Goal: Ask a question

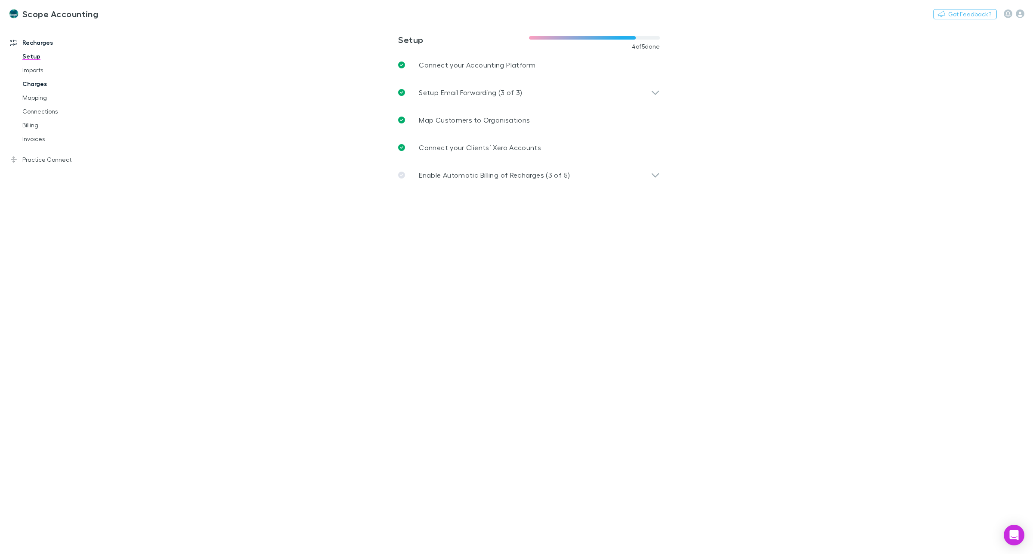
click at [29, 84] on link "Charges" at bounding box center [68, 84] width 108 height 14
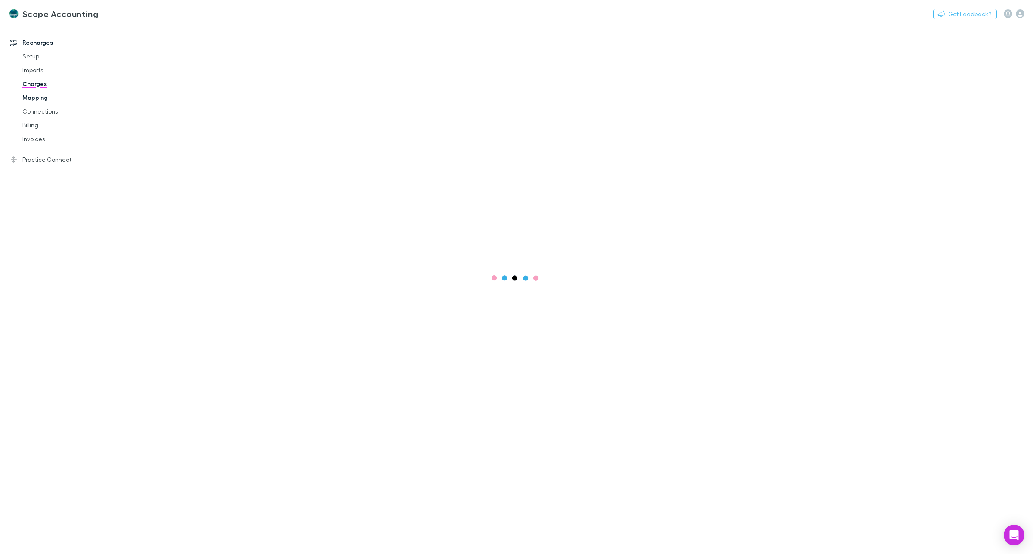
click at [29, 97] on link "Mapping" at bounding box center [68, 98] width 108 height 14
click at [549, 54] on button "Search" at bounding box center [548, 55] width 39 height 10
click at [537, 54] on input "text" at bounding box center [533, 55] width 43 height 12
type input "*"
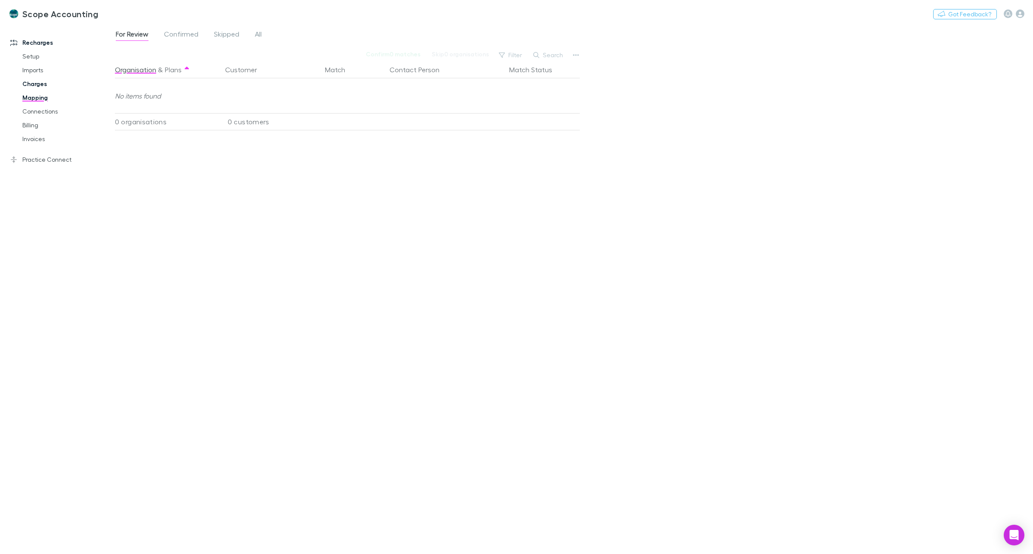
click at [28, 86] on link "Charges" at bounding box center [68, 84] width 108 height 14
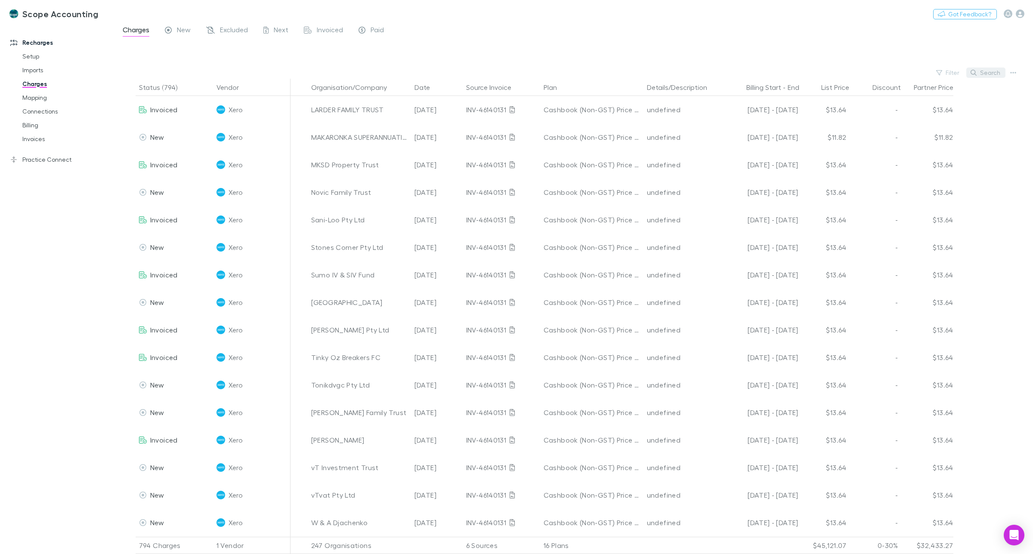
click at [988, 74] on button "Search" at bounding box center [985, 73] width 39 height 10
click at [952, 72] on input "text" at bounding box center [971, 73] width 43 height 12
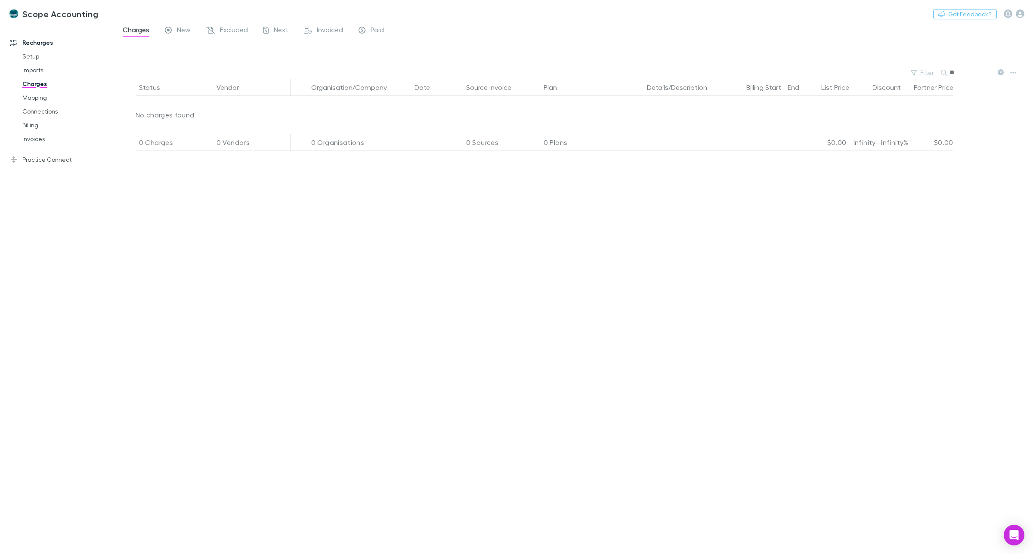
type input "*"
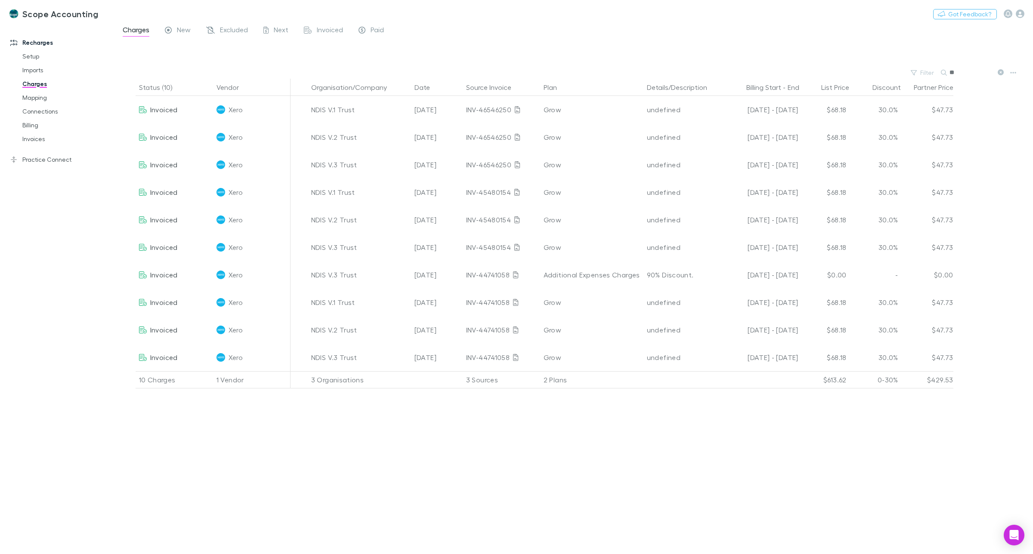
type input "*"
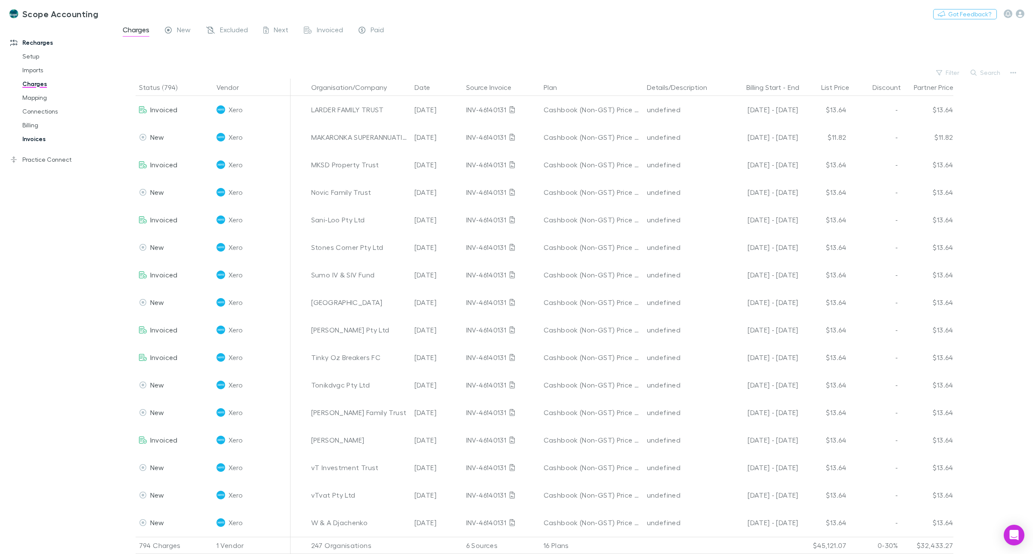
click at [25, 140] on link "Invoices" at bounding box center [68, 139] width 108 height 14
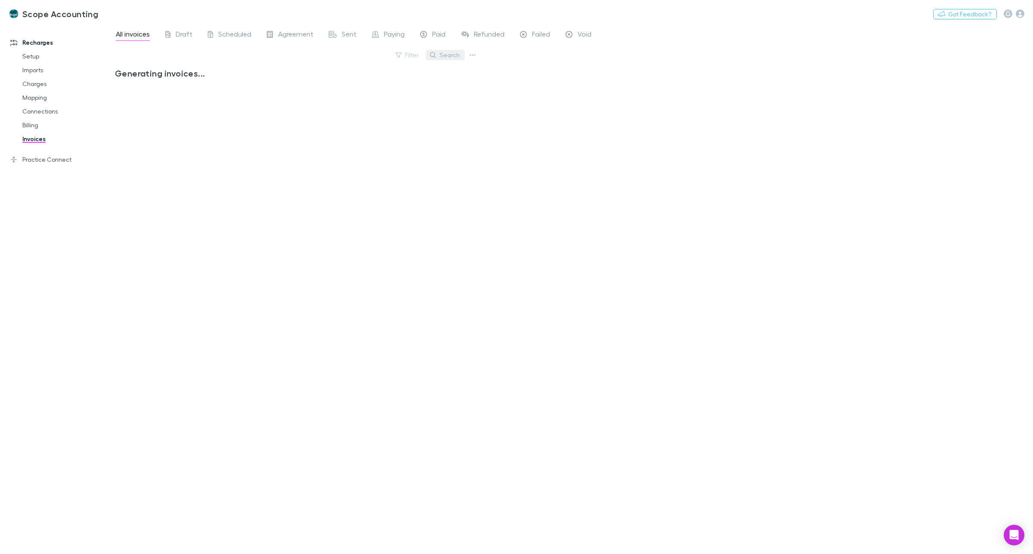
click at [455, 56] on button "Search" at bounding box center [445, 55] width 39 height 10
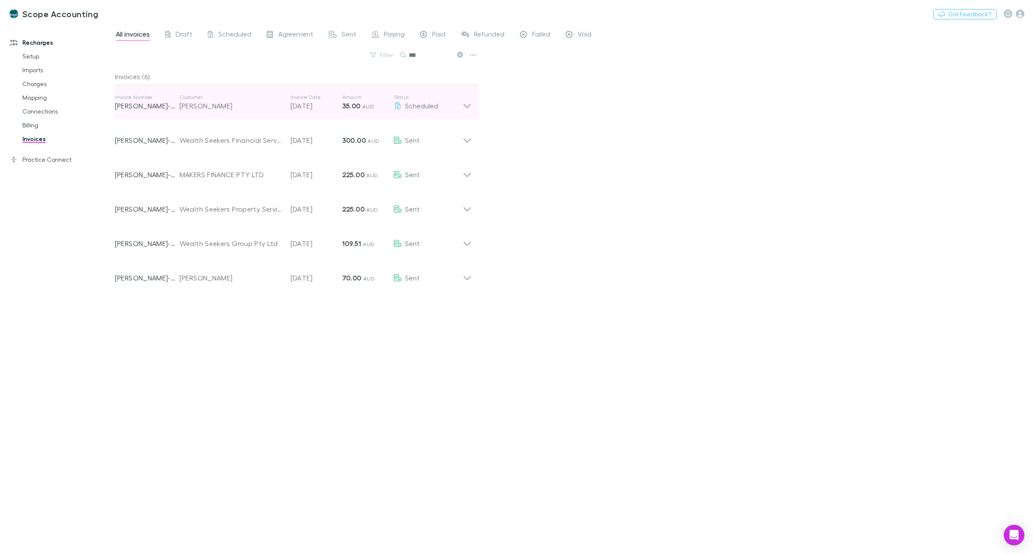
type input "***"
click at [467, 107] on icon at bounding box center [467, 102] width 9 height 17
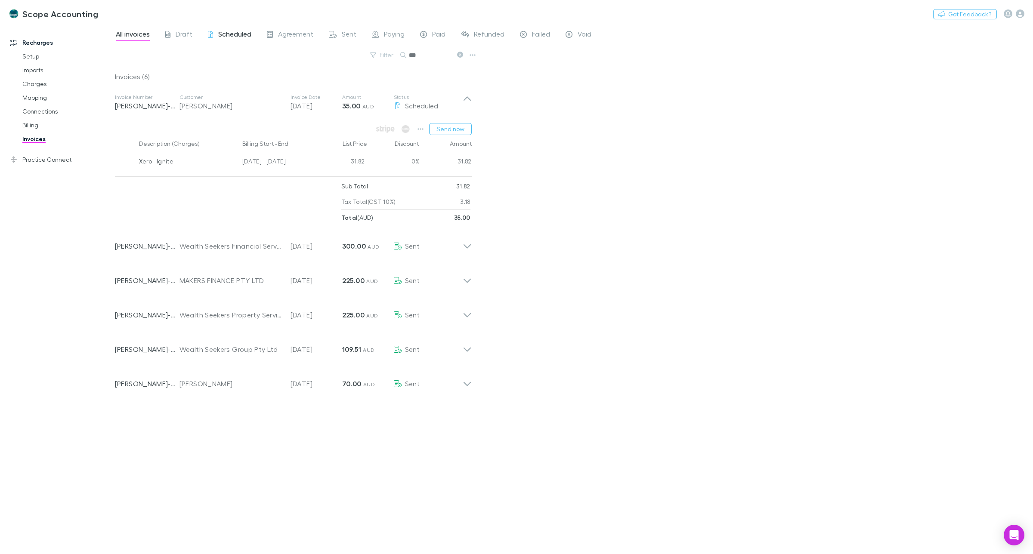
click at [230, 32] on span "Scheduled" at bounding box center [234, 35] width 33 height 11
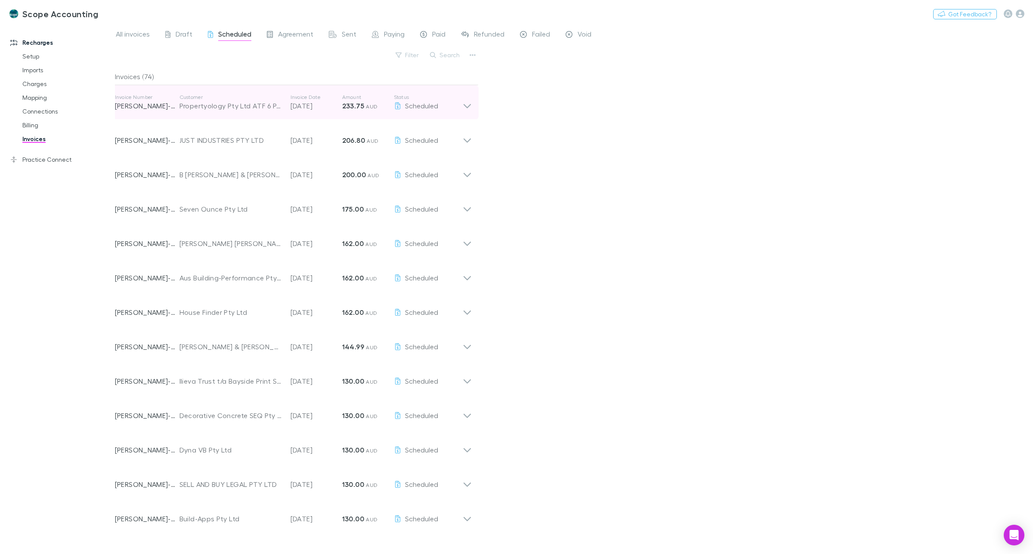
click at [468, 106] on icon at bounding box center [467, 102] width 9 height 17
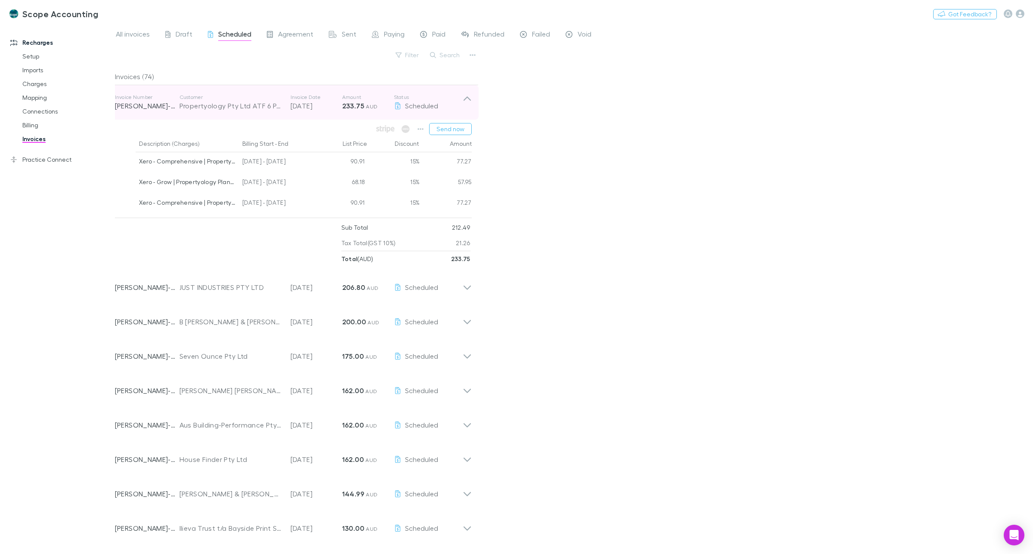
click at [467, 102] on icon at bounding box center [467, 102] width 9 height 17
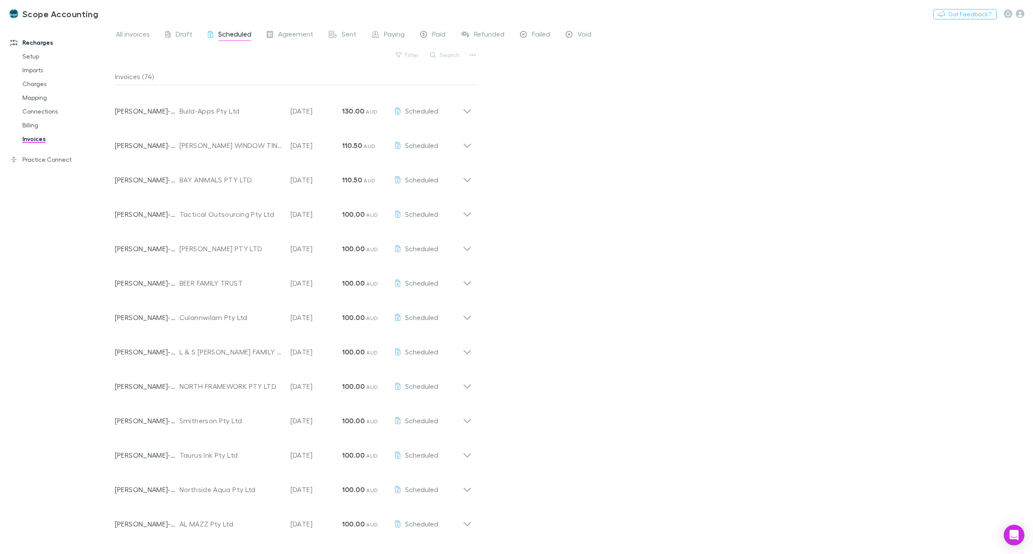
scroll to position [582, 0]
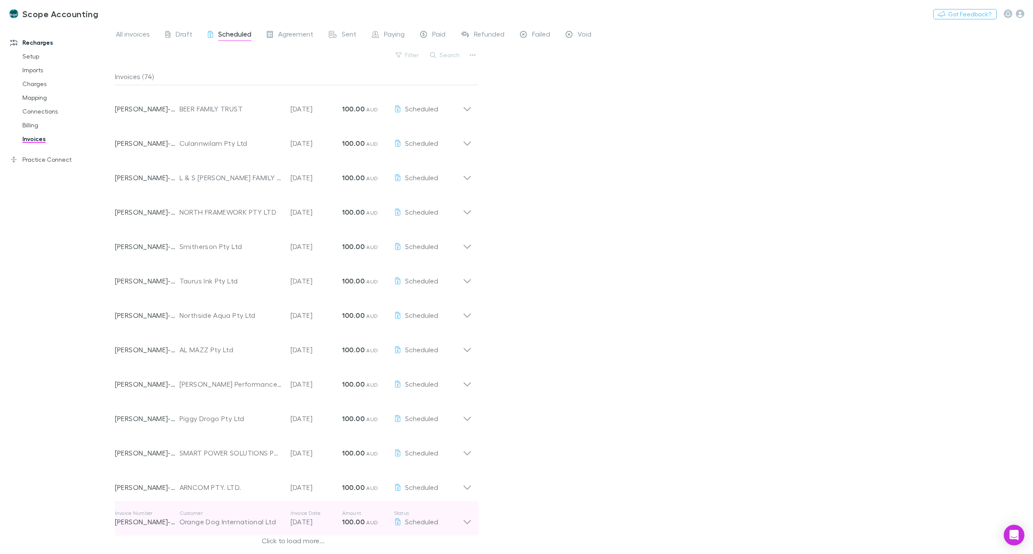
click at [468, 521] on icon at bounding box center [467, 518] width 9 height 17
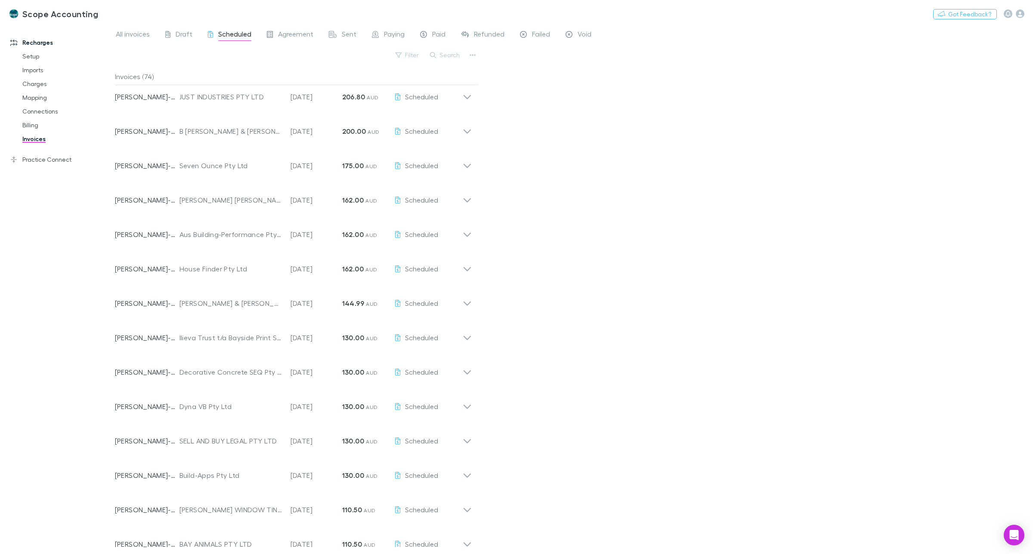
scroll to position [0, 0]
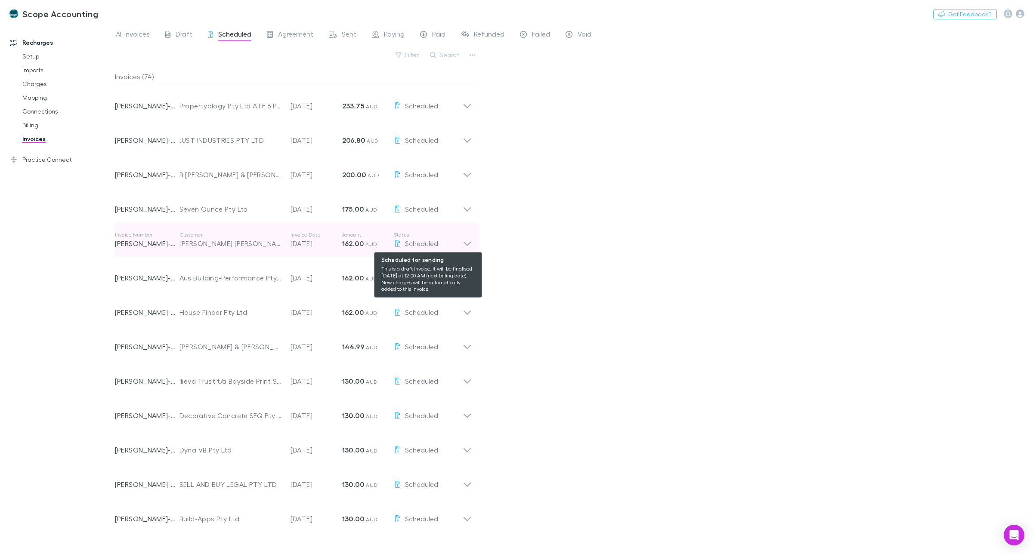
click at [424, 242] on span "Scheduled" at bounding box center [421, 243] width 33 height 8
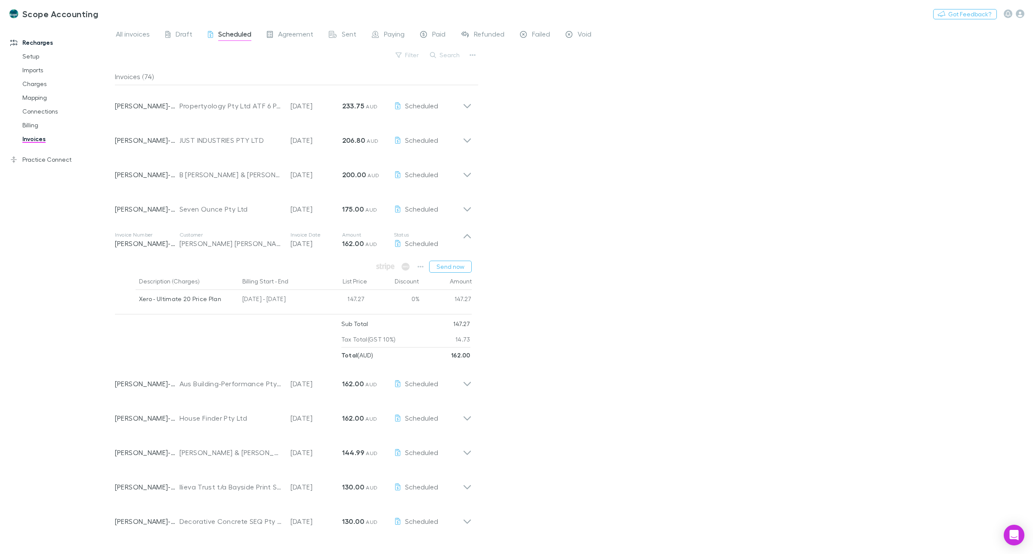
click at [519, 233] on div "All invoices Draft Scheduled Agreement Sent Paying Paid Refunded Failed Void Fi…" at bounding box center [574, 289] width 918 height 530
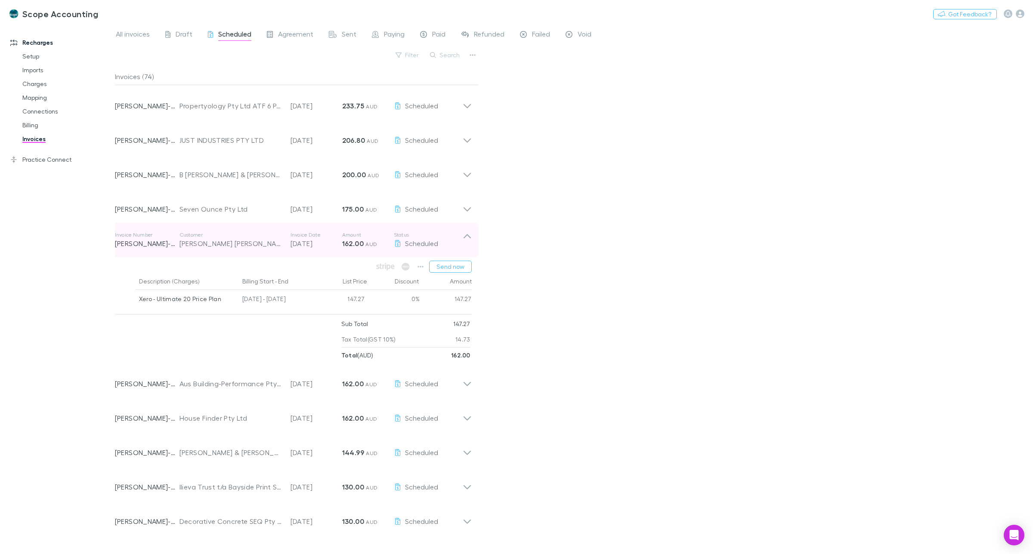
click at [464, 237] on icon at bounding box center [467, 240] width 9 height 17
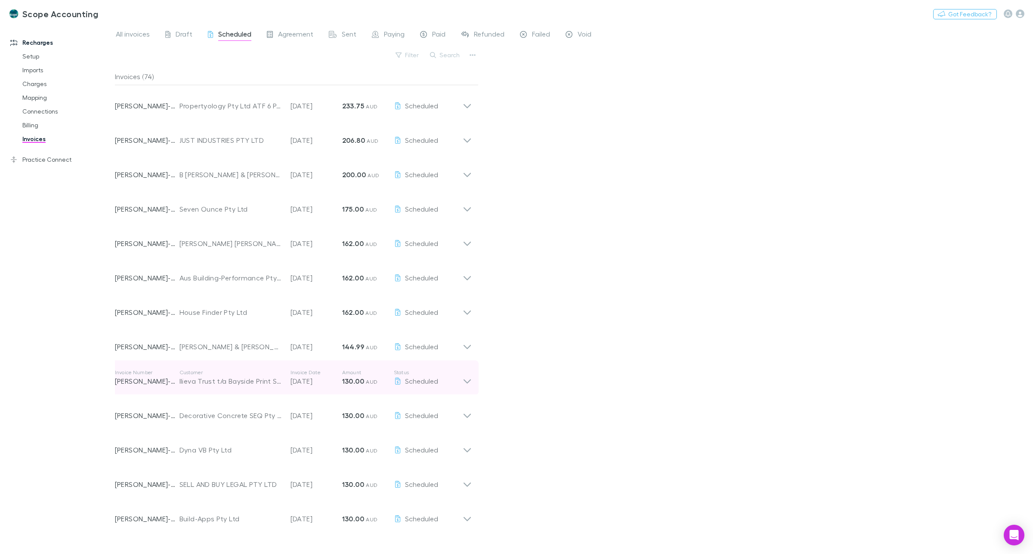
click at [463, 378] on icon at bounding box center [467, 377] width 9 height 17
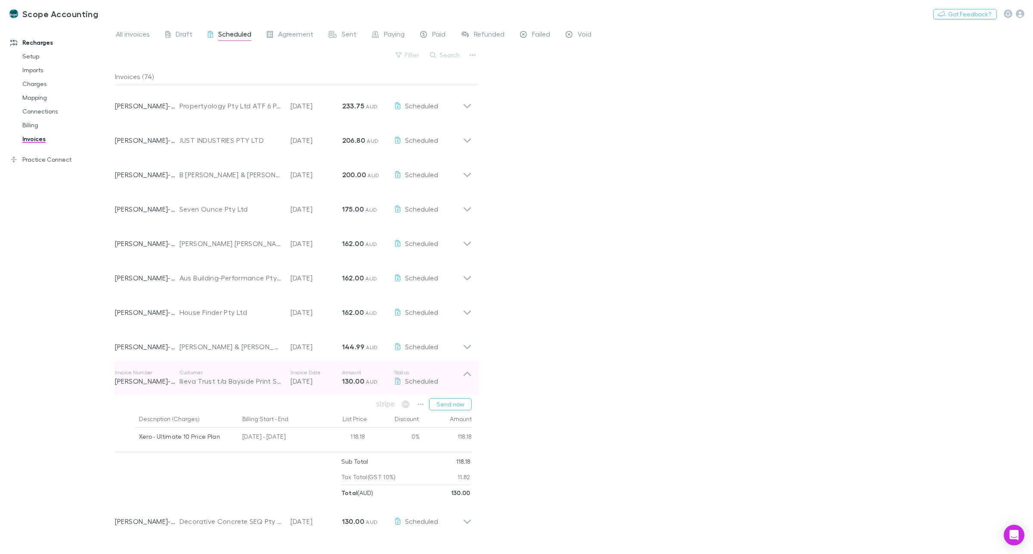
click at [463, 378] on icon at bounding box center [467, 377] width 9 height 17
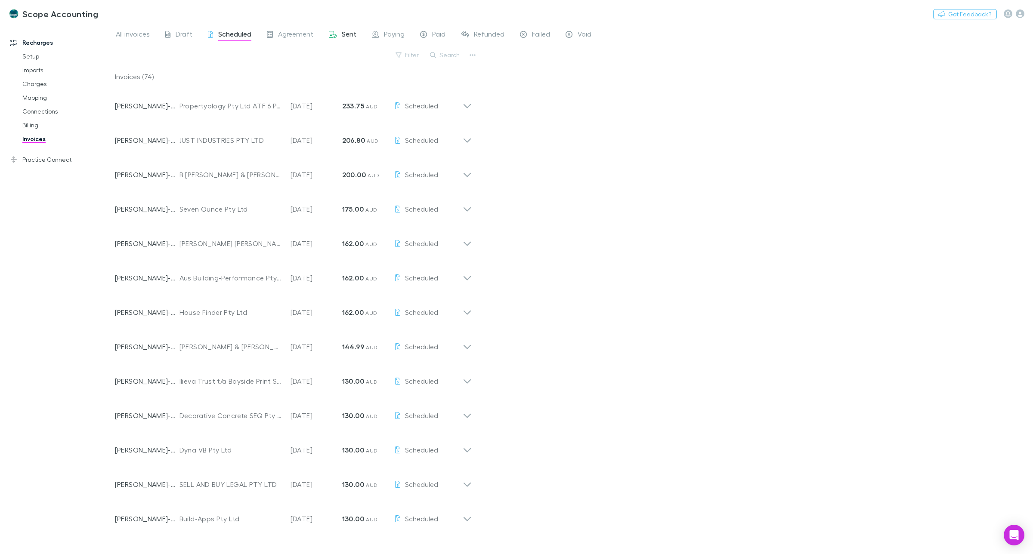
click at [350, 37] on span "Sent" at bounding box center [349, 35] width 15 height 11
click at [448, 53] on button "Search" at bounding box center [445, 55] width 39 height 10
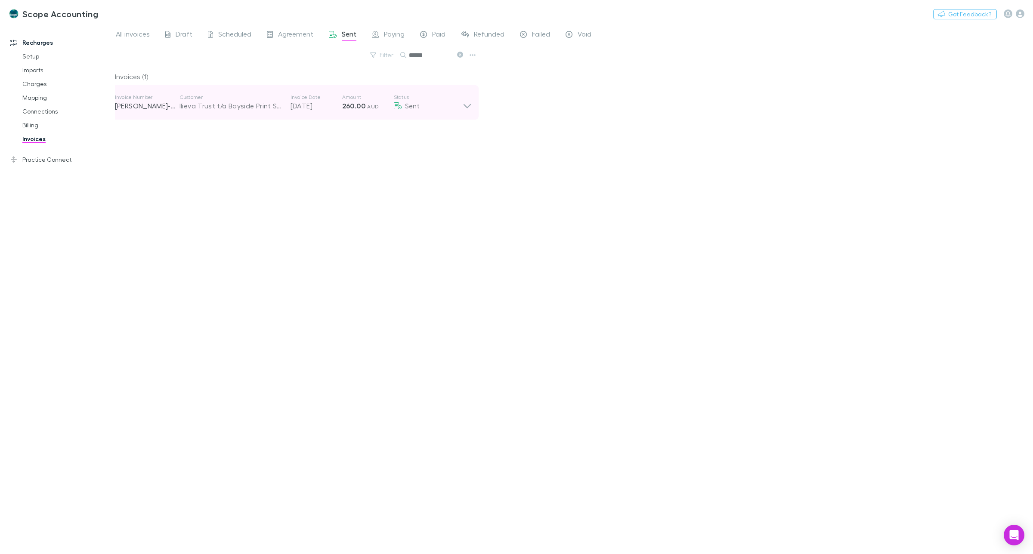
type input "******"
click at [468, 107] on icon at bounding box center [467, 106] width 7 height 4
click at [469, 100] on icon at bounding box center [467, 102] width 9 height 17
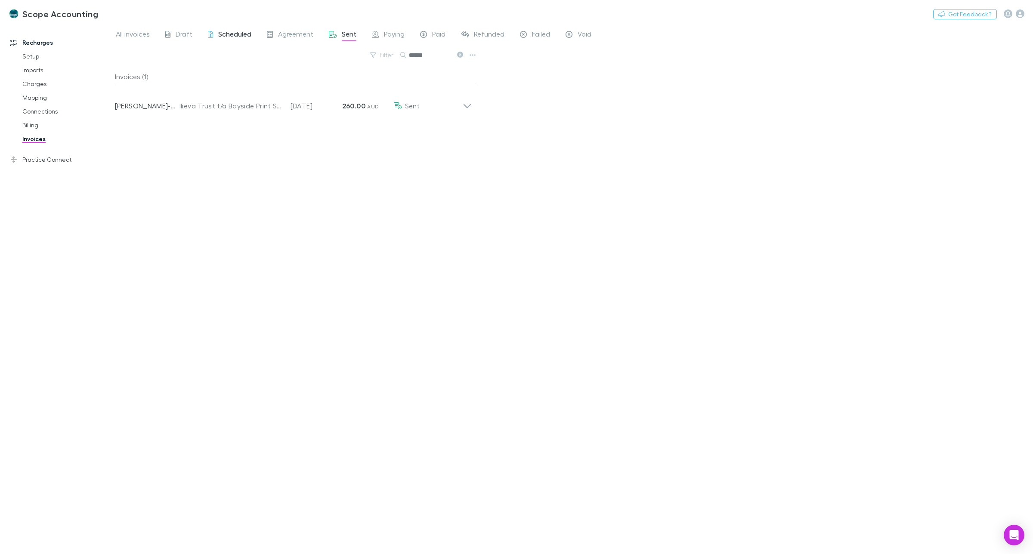
click at [224, 33] on span "Scheduled" at bounding box center [234, 35] width 33 height 11
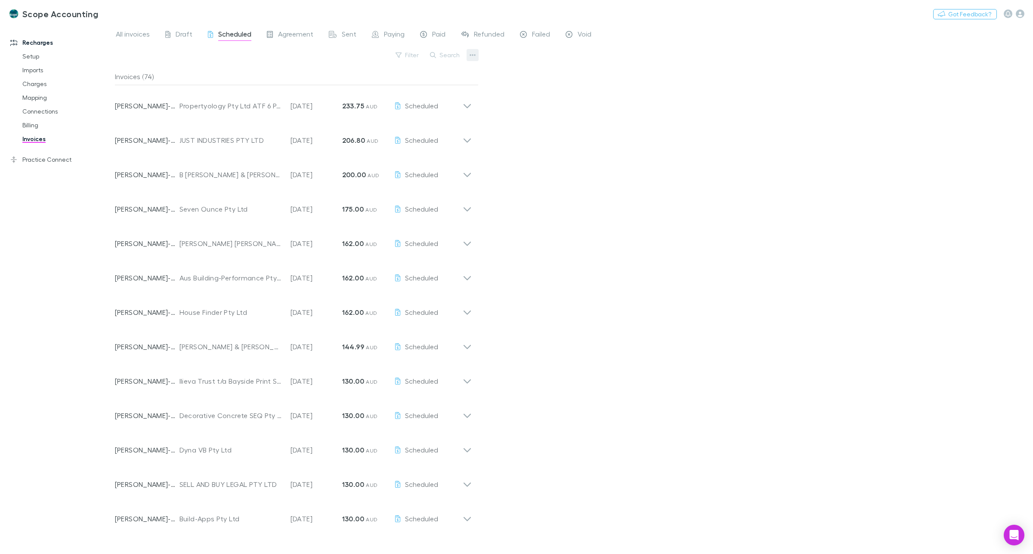
click at [471, 54] on icon "button" at bounding box center [473, 55] width 6 height 7
click at [641, 128] on div at bounding box center [516, 277] width 1033 height 554
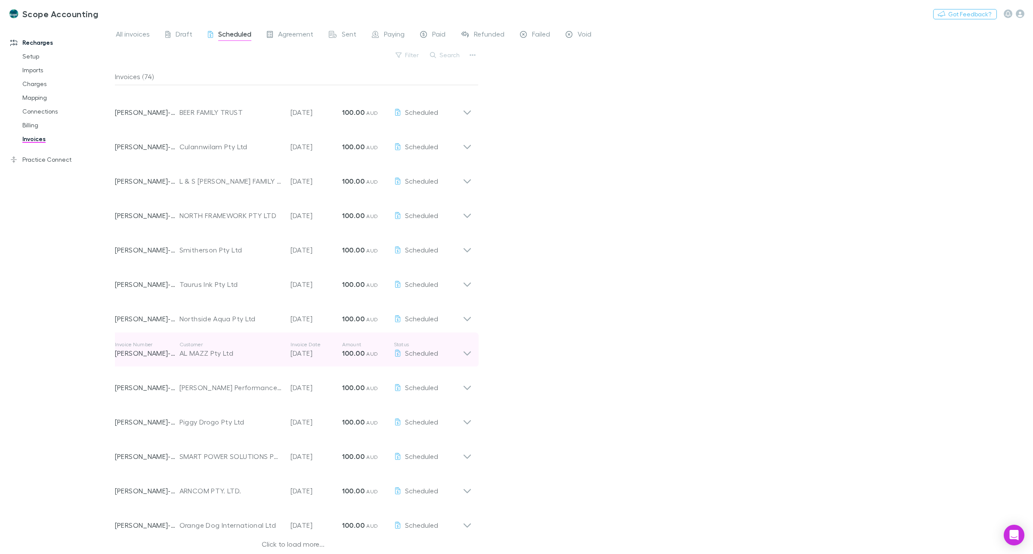
scroll to position [582, 0]
click at [280, 539] on div "Click to load more..." at bounding box center [293, 542] width 357 height 13
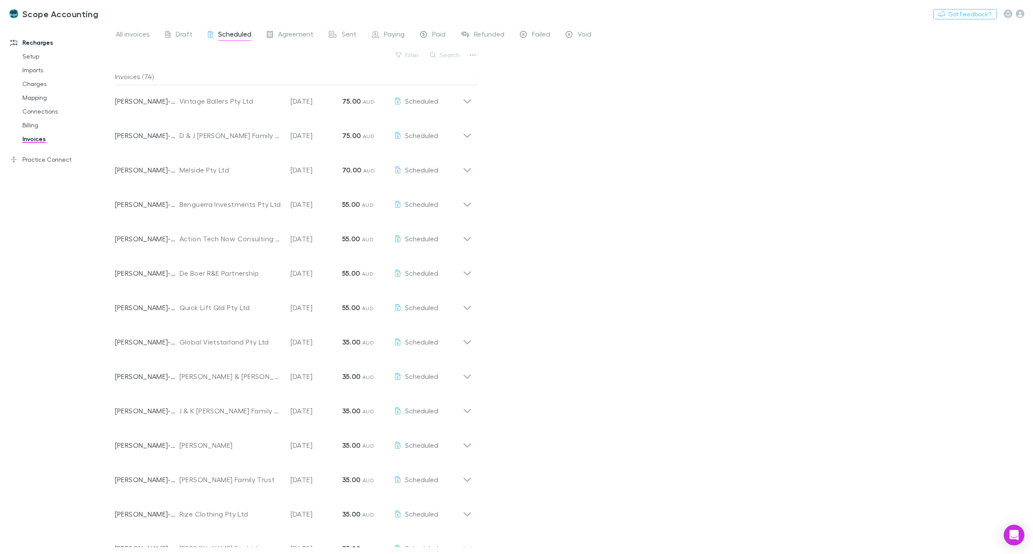
scroll to position [1546, 0]
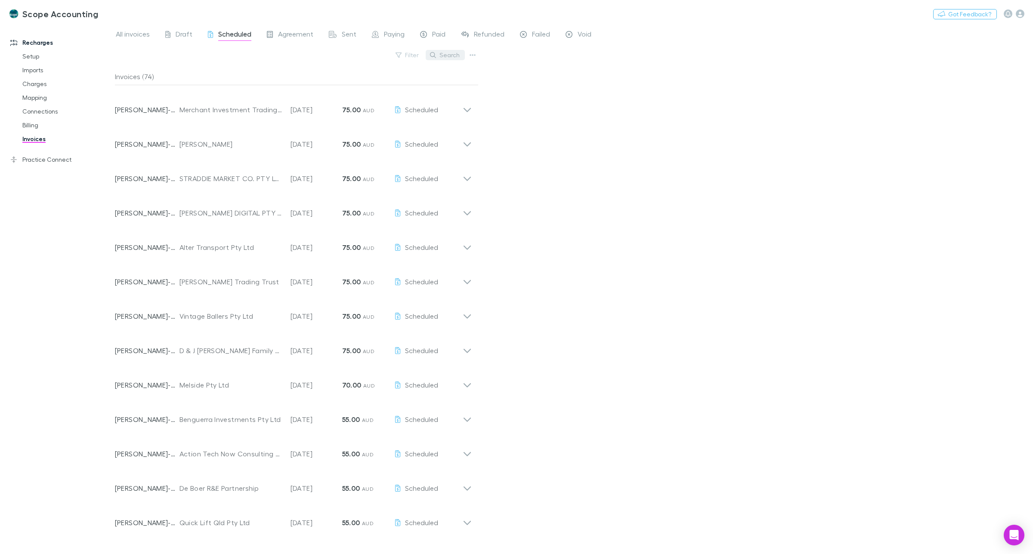
click at [448, 55] on button "Search" at bounding box center [445, 55] width 39 height 10
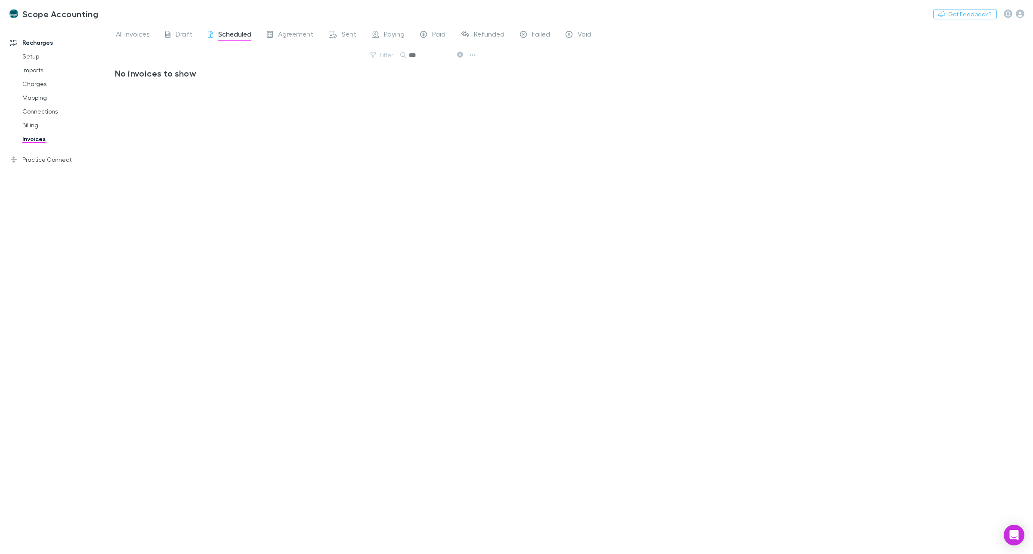
scroll to position [0, 0]
type input "******"
click at [460, 55] on icon at bounding box center [460, 55] width 6 height 6
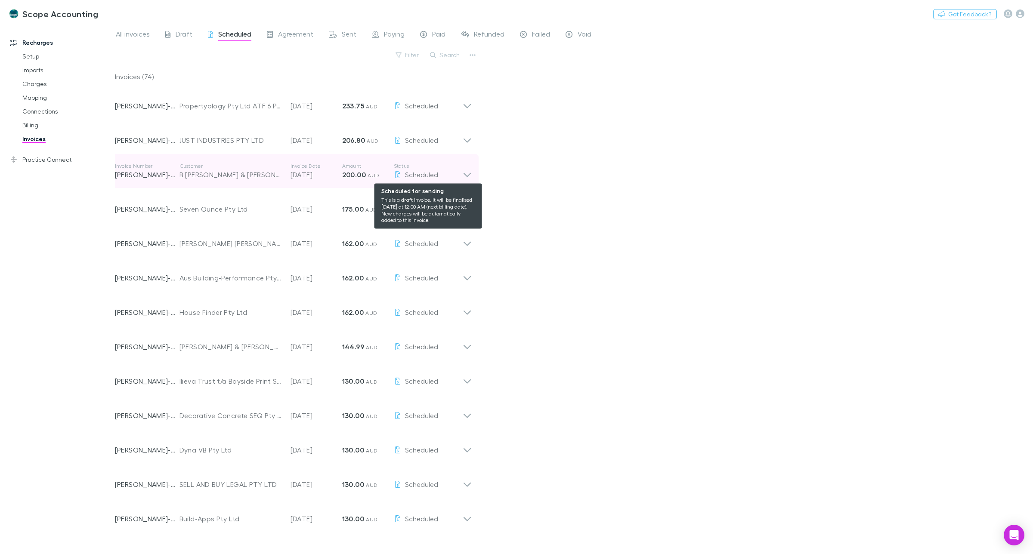
click at [437, 173] on span "Scheduled" at bounding box center [421, 174] width 33 height 8
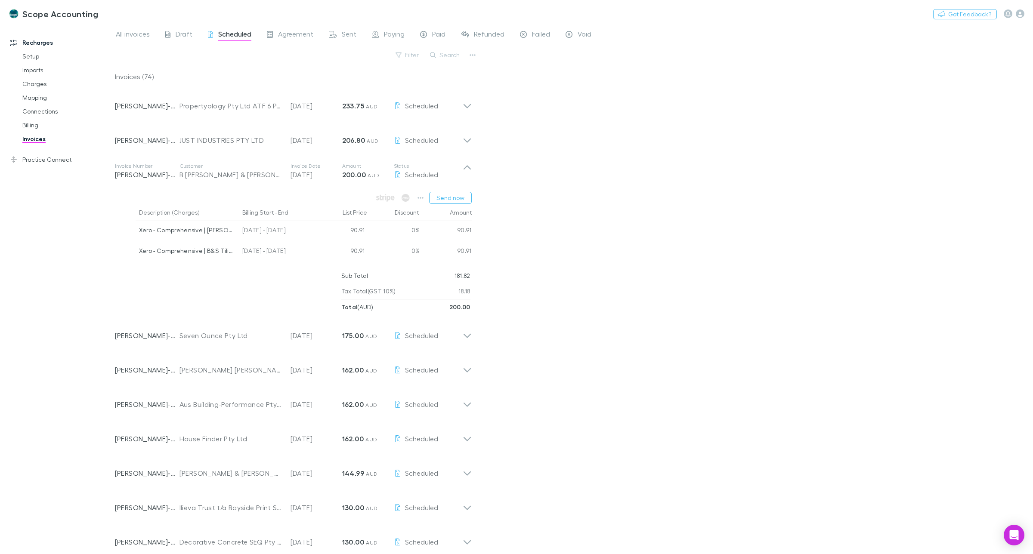
click at [521, 182] on div "All invoices Draft Scheduled Agreement Sent Paying Paid Refunded Failed Void Fi…" at bounding box center [574, 289] width 918 height 530
click at [468, 170] on icon at bounding box center [467, 171] width 9 height 17
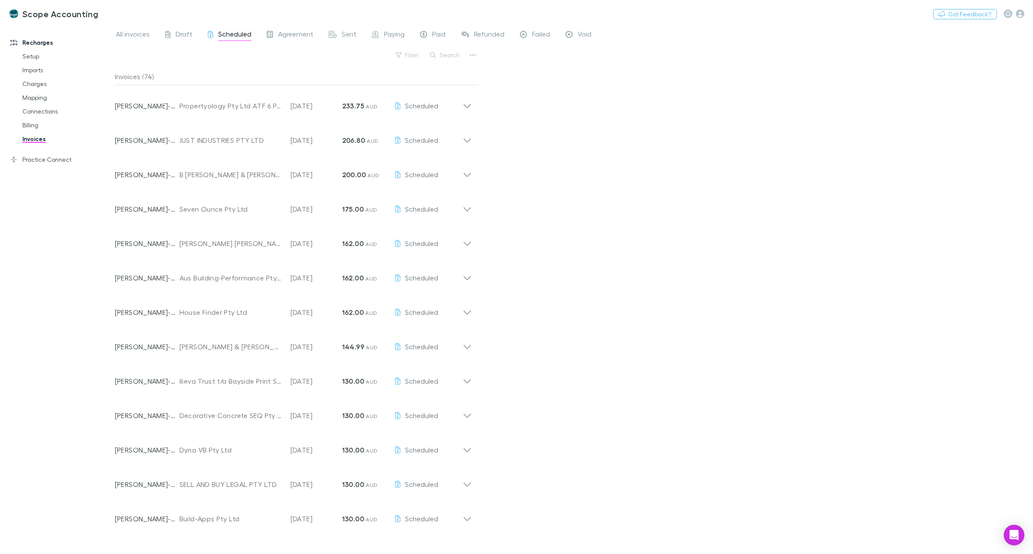
drag, startPoint x: 1017, startPoint y: 538, endPoint x: 985, endPoint y: 531, distance: 32.7
click at [1016, 538] on icon "Open Intercom Messenger" at bounding box center [1014, 535] width 10 height 10
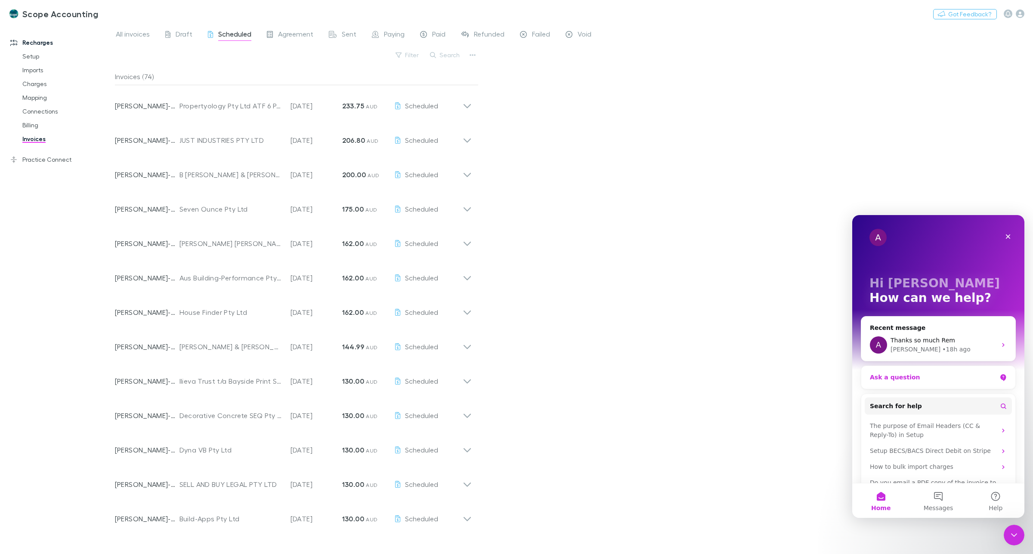
click at [898, 375] on div "Ask a question" at bounding box center [933, 377] width 127 height 9
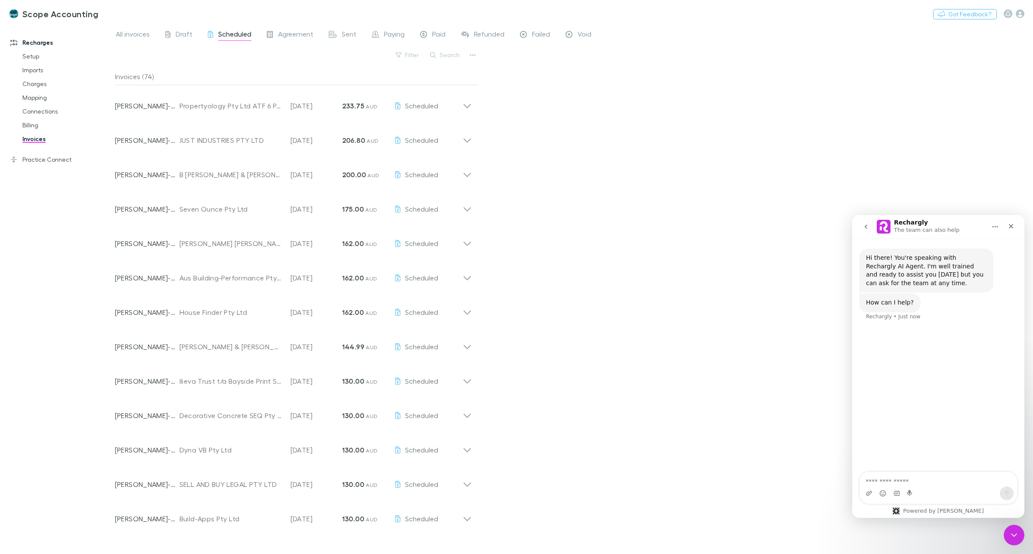
click at [892, 480] on textarea "Ask a question…" at bounding box center [939, 479] width 158 height 15
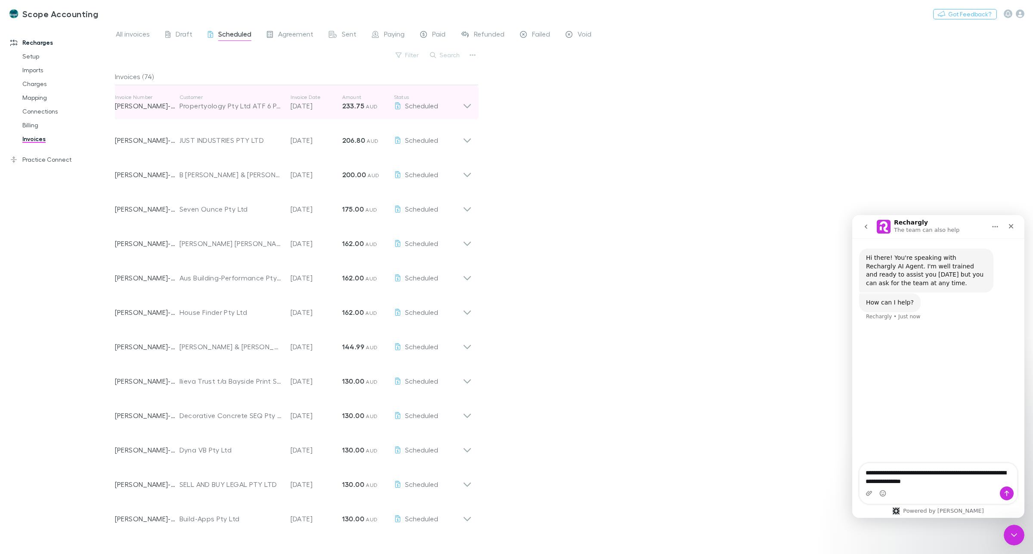
click at [468, 105] on icon at bounding box center [467, 102] width 9 height 17
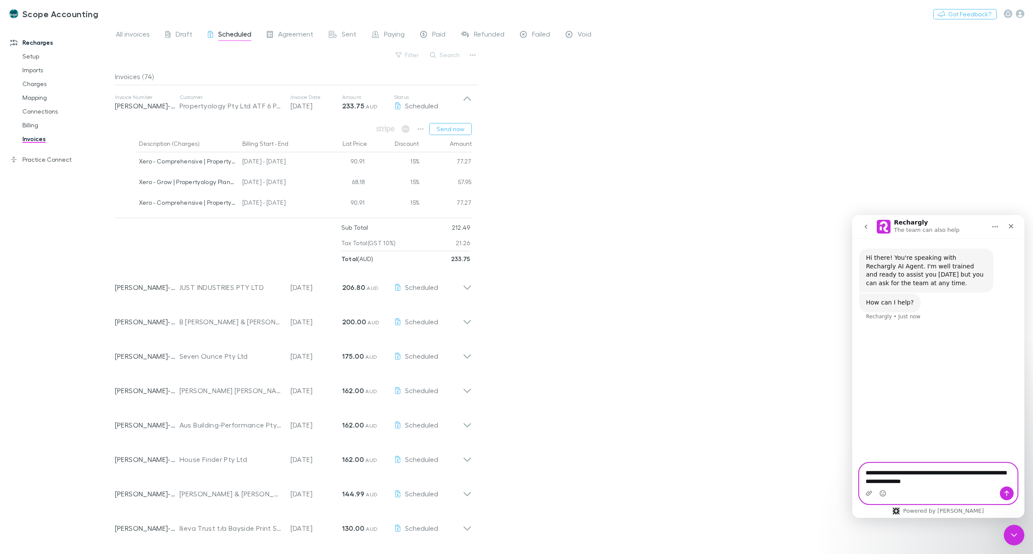
click at [950, 481] on textarea "**********" at bounding box center [939, 475] width 158 height 23
click at [946, 465] on textarea "**********" at bounding box center [939, 466] width 158 height 40
click at [887, 474] on textarea "**********" at bounding box center [939, 466] width 158 height 40
click at [889, 474] on textarea "**********" at bounding box center [939, 466] width 158 height 40
click at [931, 483] on textarea "**********" at bounding box center [939, 466] width 158 height 40
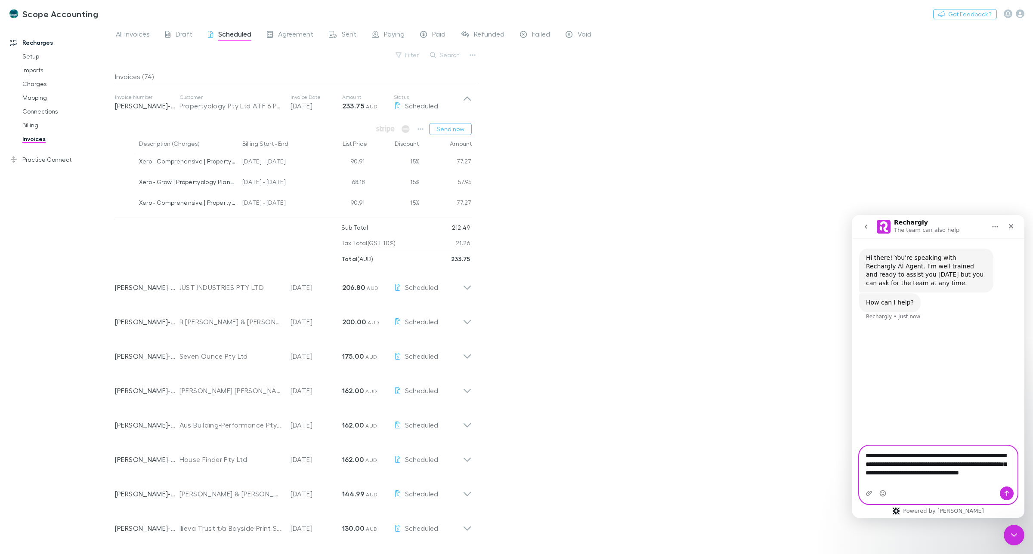
type textarea "**********"
click at [1006, 491] on icon "Send a message…" at bounding box center [1006, 493] width 7 height 7
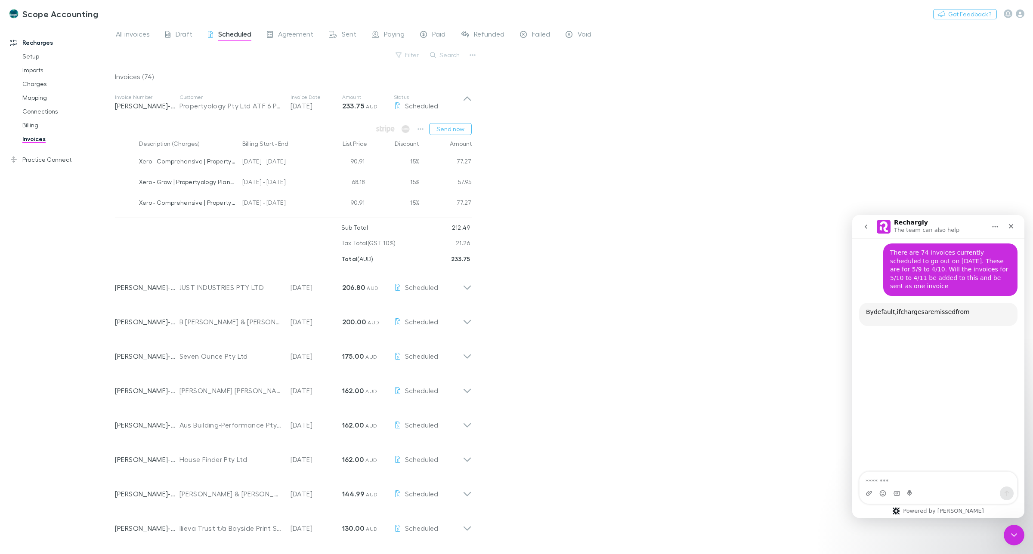
scroll to position [83, 0]
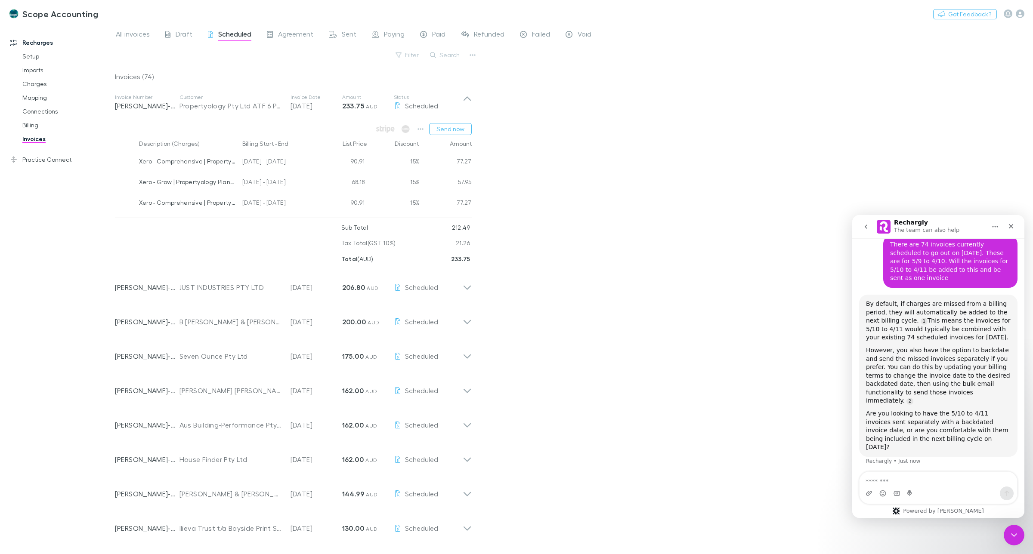
click at [905, 477] on textarea "Message…" at bounding box center [939, 479] width 158 height 15
type textarea "**********"
drag, startPoint x: 866, startPoint y: 295, endPoint x: 988, endPoint y: 420, distance: 174.7
click at [988, 420] on div "By default, if charges are missed from a billing period, they will automaticall…" at bounding box center [938, 376] width 145 height 152
click at [919, 376] on div "However, you also have the option to backdate and send the missed invoices sepa…" at bounding box center [938, 376] width 145 height 59
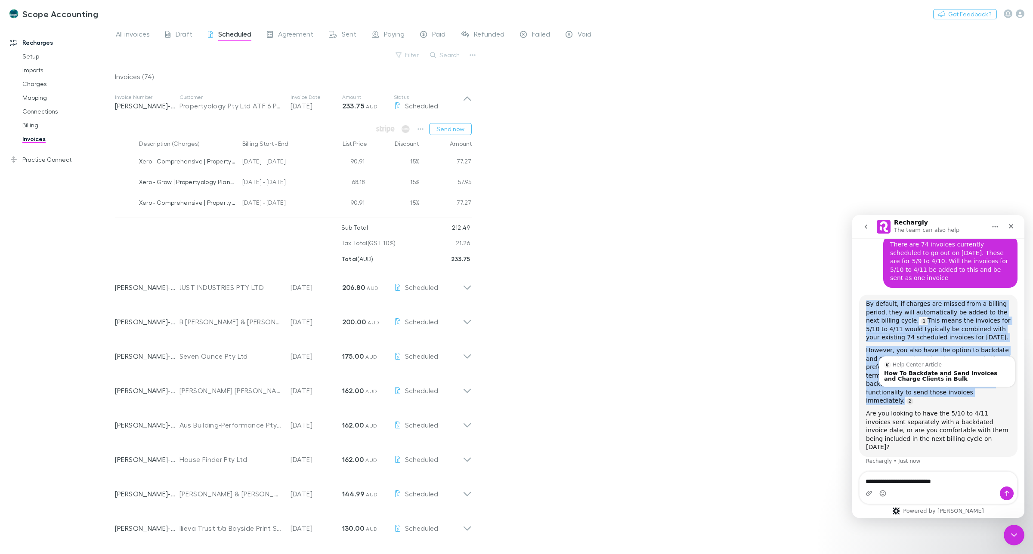
drag, startPoint x: 867, startPoint y: 295, endPoint x: 933, endPoint y: 381, distance: 108.3
click at [933, 381] on div "By default, if charges are missed from a billing period, they will automaticall…" at bounding box center [938, 376] width 145 height 152
copy div "By default, if charges are missed from a billing period, they will automaticall…"
click at [877, 347] on div "However, you also have the option to backdate and send the missed invoices sepa…" at bounding box center [938, 376] width 145 height 59
drag, startPoint x: 866, startPoint y: 340, endPoint x: 940, endPoint y: 383, distance: 85.3
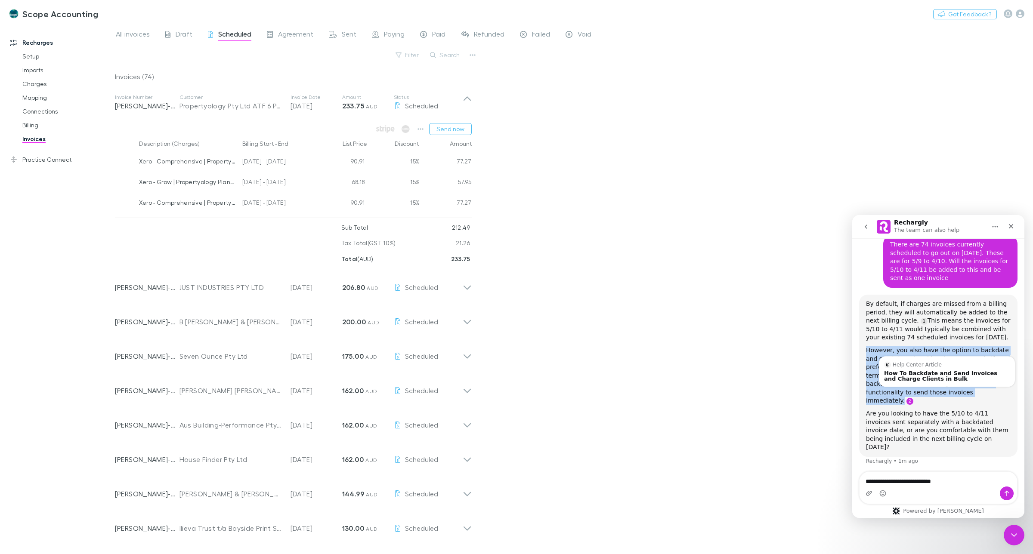
click at [940, 383] on div "However, you also have the option to backdate and send the missed invoices sepa…" at bounding box center [938, 376] width 145 height 59
click at [913, 398] on link "Source reference 12750132:" at bounding box center [910, 401] width 7 height 7
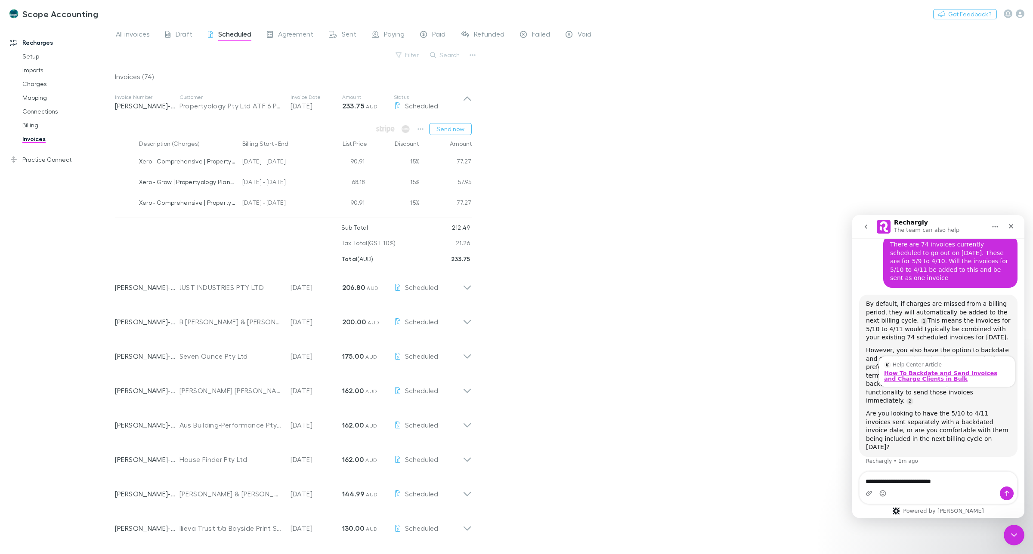
click at [934, 371] on div "How To Backdate and Send Invoices and Charge Clients in Bulk" at bounding box center [947, 376] width 126 height 11
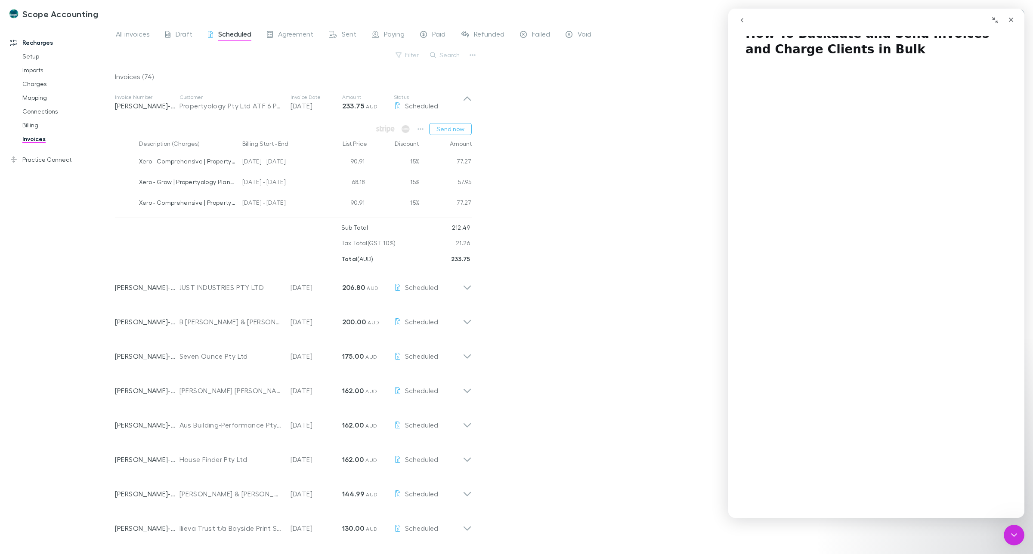
scroll to position [0, 0]
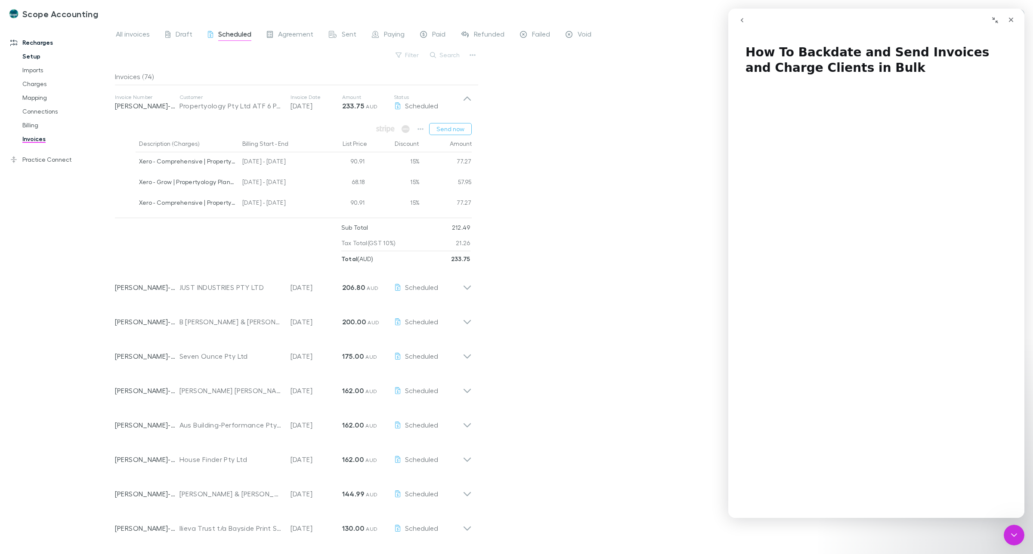
click at [25, 55] on link "Setup" at bounding box center [68, 57] width 108 height 14
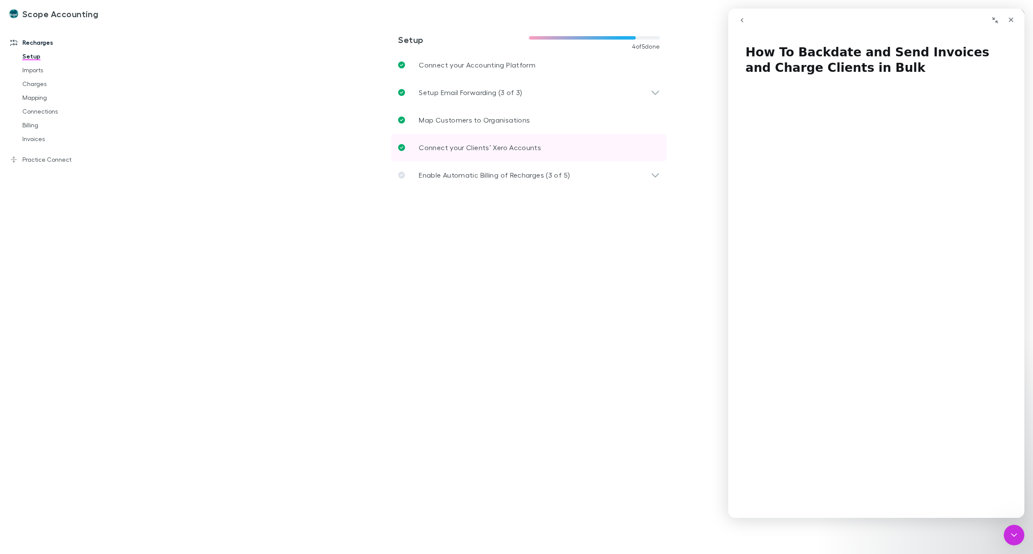
click at [486, 146] on p "Connect your Clients’ Xero Accounts" at bounding box center [480, 147] width 122 height 10
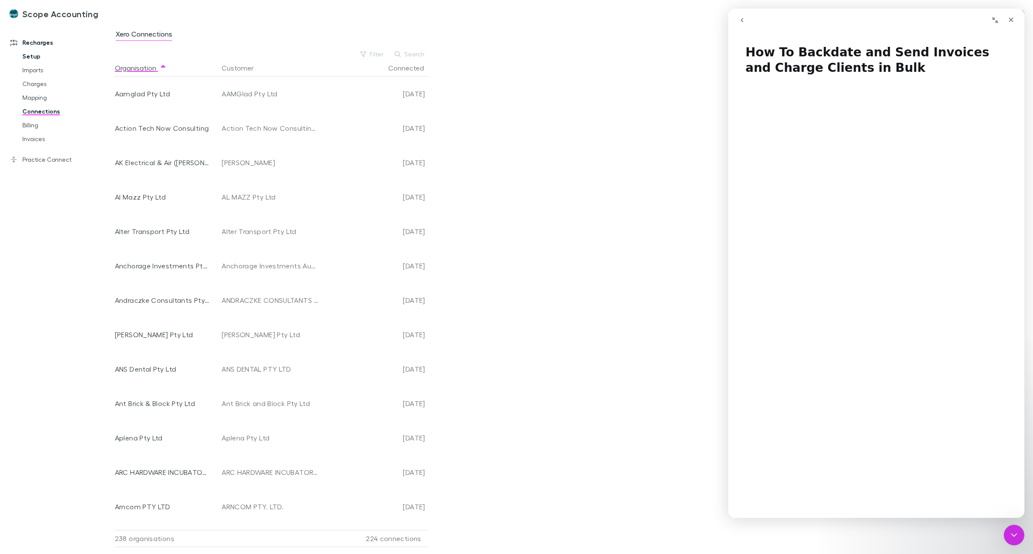
click at [34, 55] on link "Setup" at bounding box center [68, 57] width 108 height 14
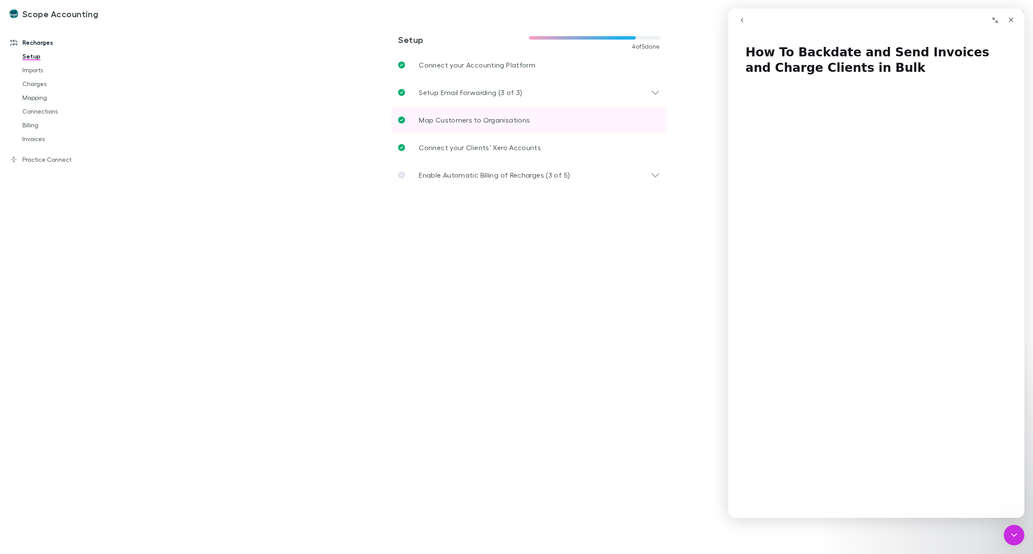
click at [494, 121] on p "Map Customers to Organisations" at bounding box center [474, 120] width 111 height 10
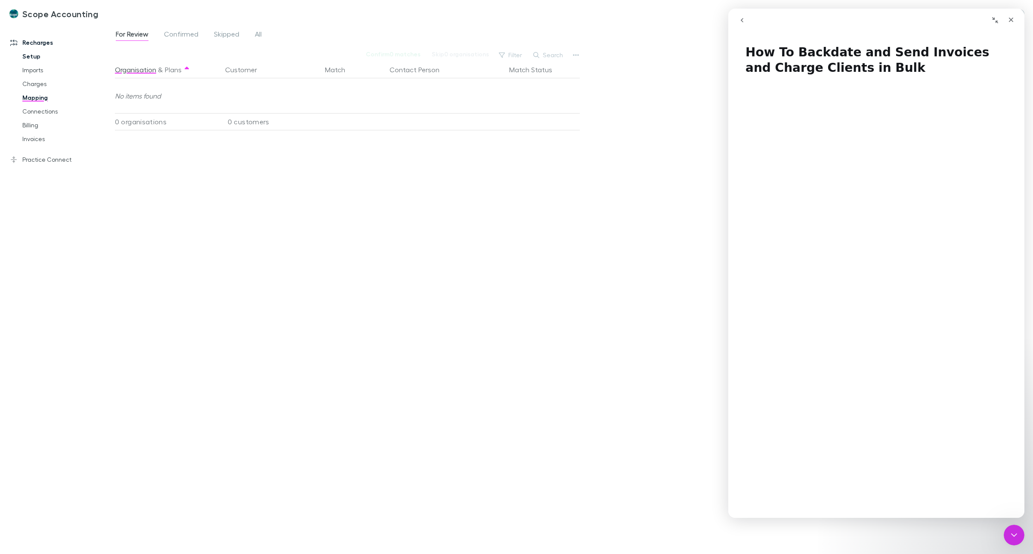
click at [29, 55] on link "Setup" at bounding box center [68, 57] width 108 height 14
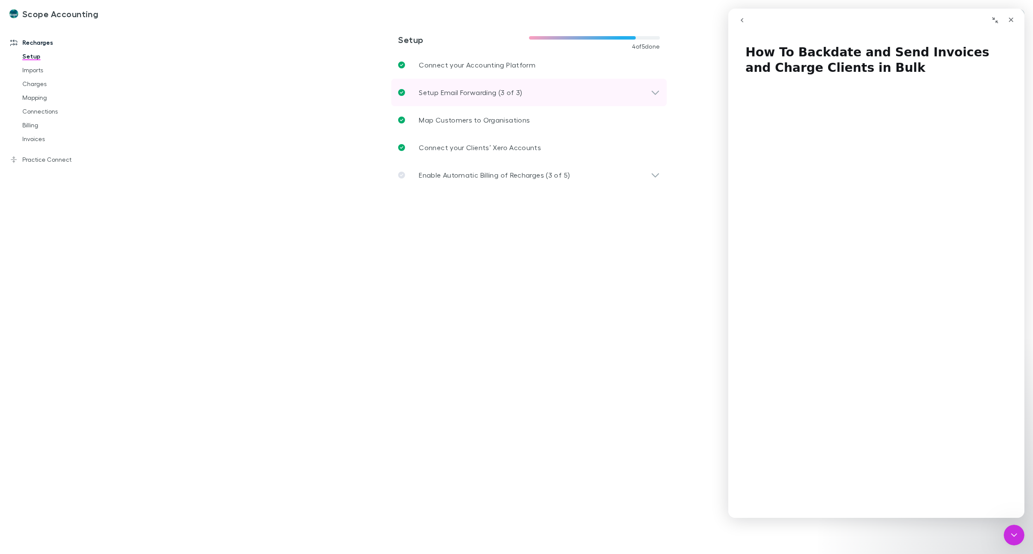
click at [464, 89] on p "Setup Email Forwarding (3 of 3)" at bounding box center [470, 92] width 103 height 10
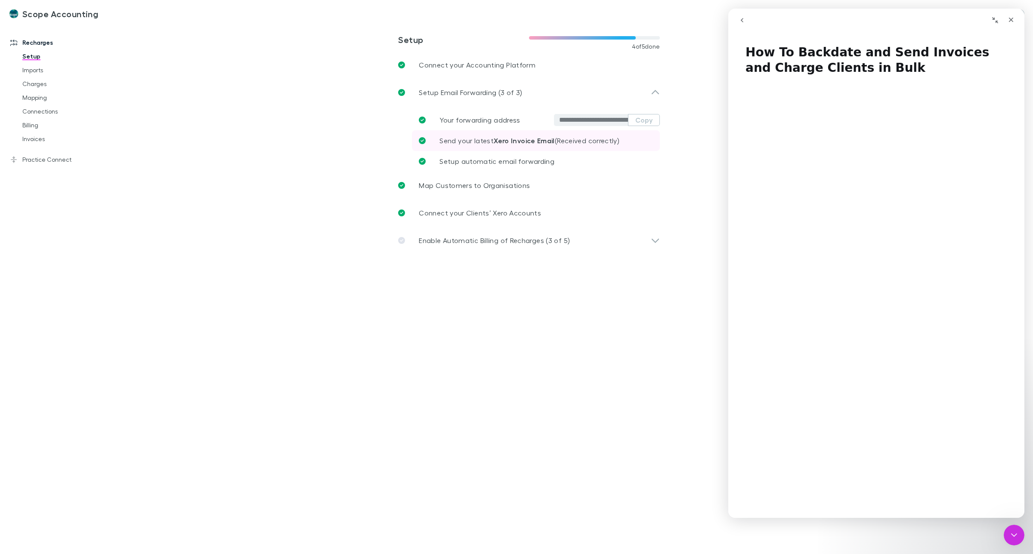
click at [502, 141] on strong "Xero Invoice Email" at bounding box center [524, 140] width 61 height 9
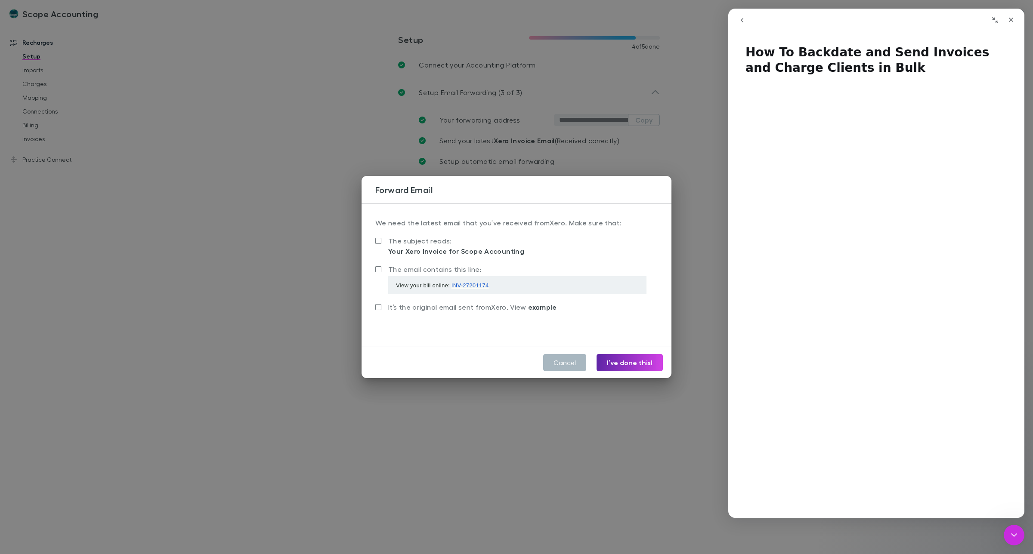
click at [567, 366] on button "Cancel" at bounding box center [564, 362] width 43 height 17
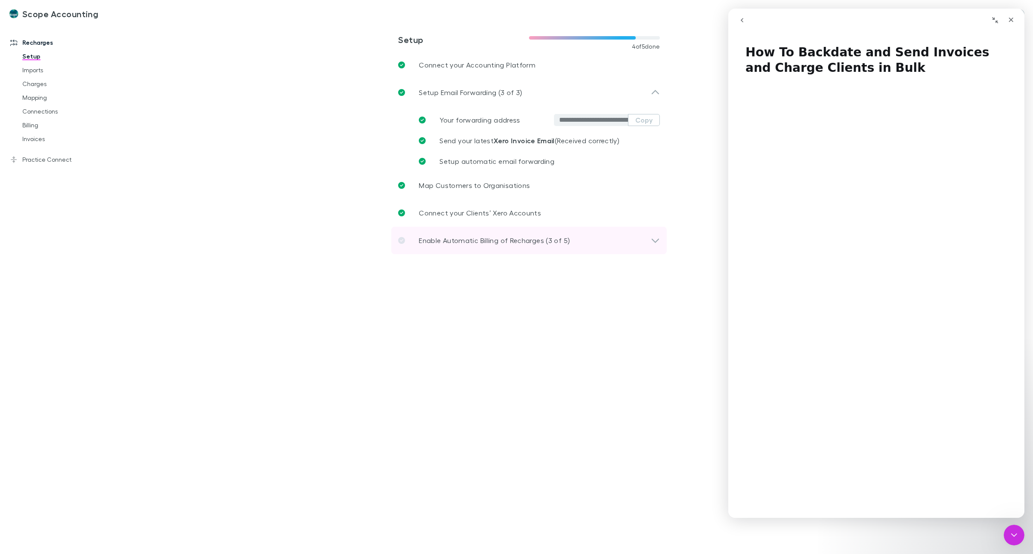
click at [481, 240] on p "Enable Automatic Billing of Recharges (3 of 5)" at bounding box center [494, 240] width 151 height 10
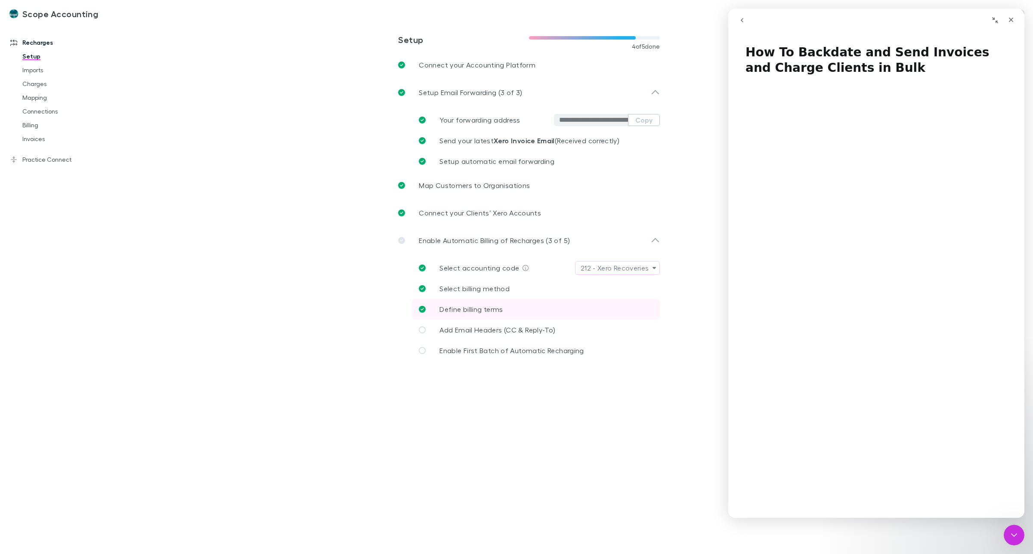
click at [475, 308] on span "Define billing terms" at bounding box center [471, 309] width 63 height 8
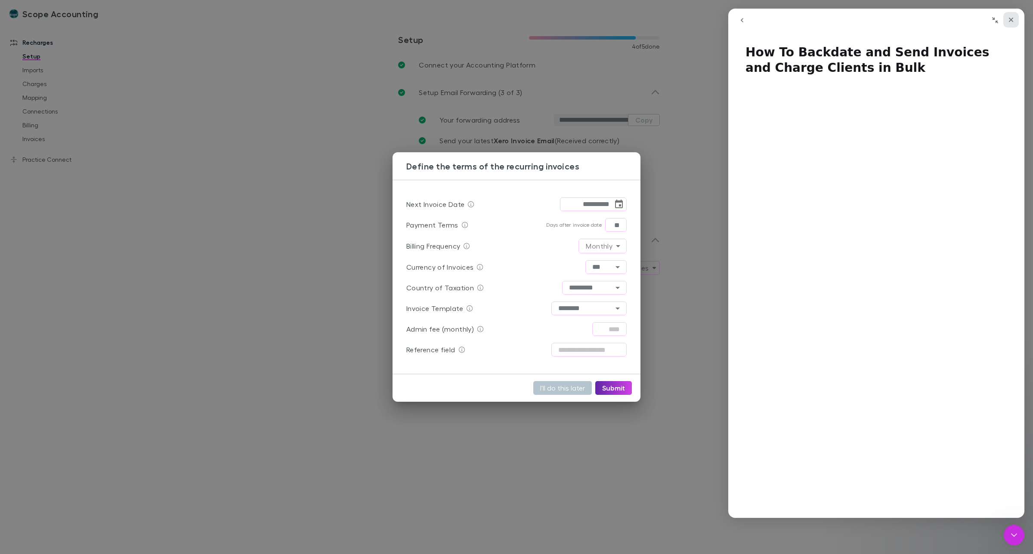
click at [1012, 18] on icon "Close" at bounding box center [1011, 20] width 5 height 5
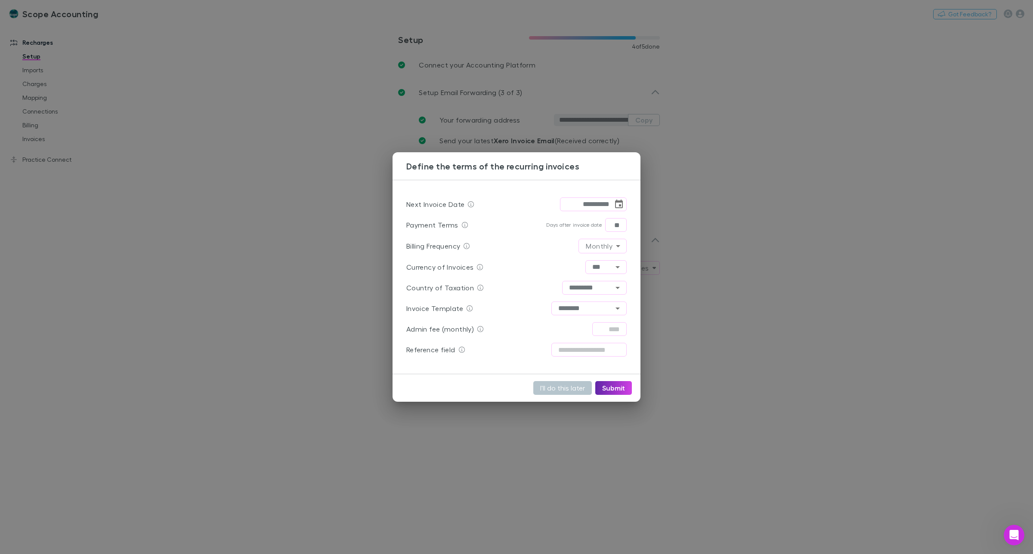
click at [728, 184] on div "**********" at bounding box center [516, 277] width 1033 height 554
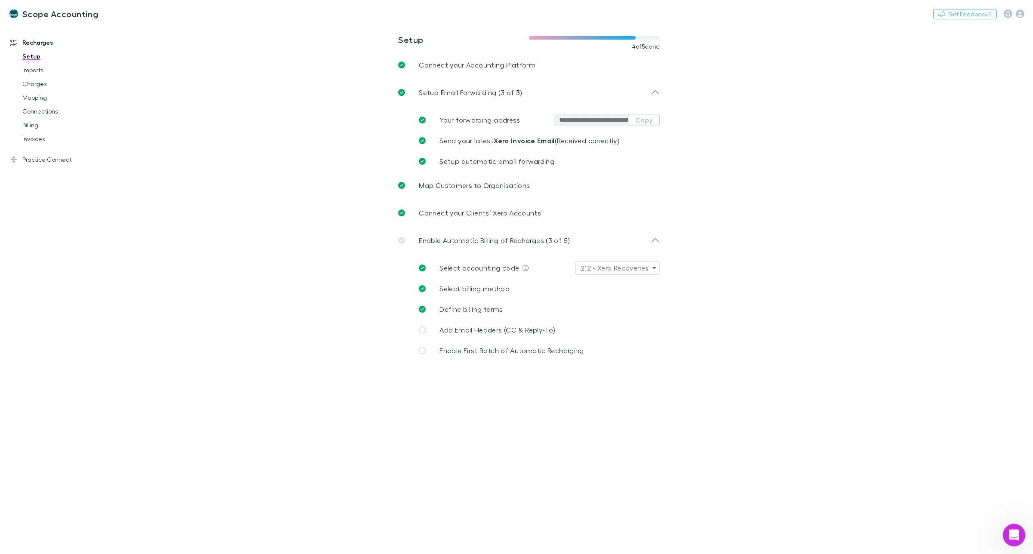
click at [1004, 539] on div "Open Intercom Messenger" at bounding box center [1013, 534] width 28 height 28
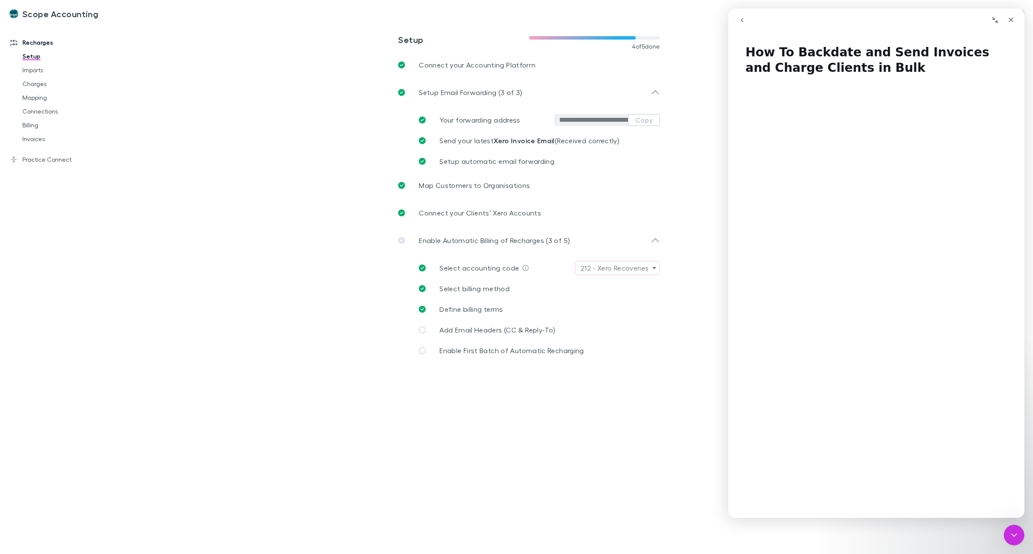
click at [744, 18] on icon "go back" at bounding box center [742, 20] width 7 height 7
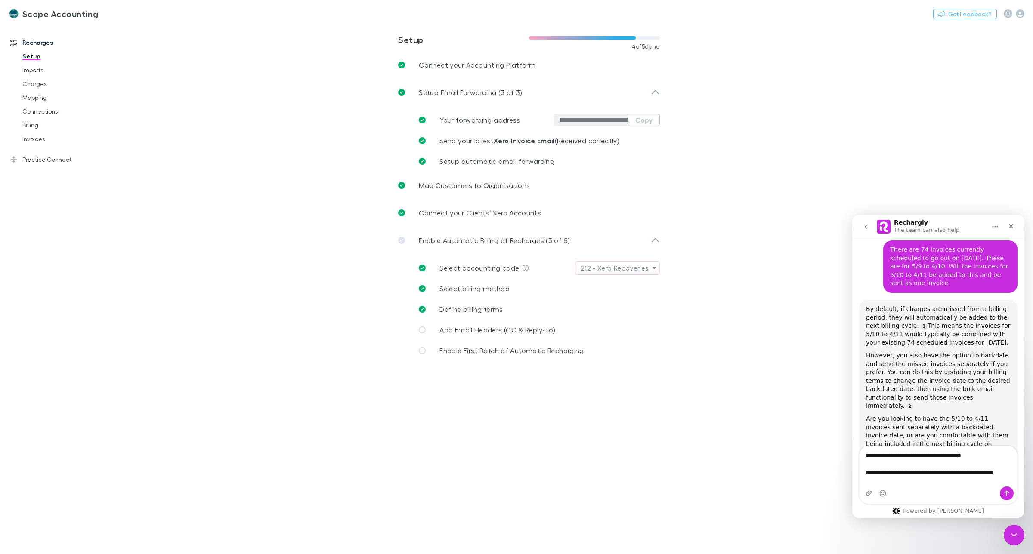
scroll to position [87, 0]
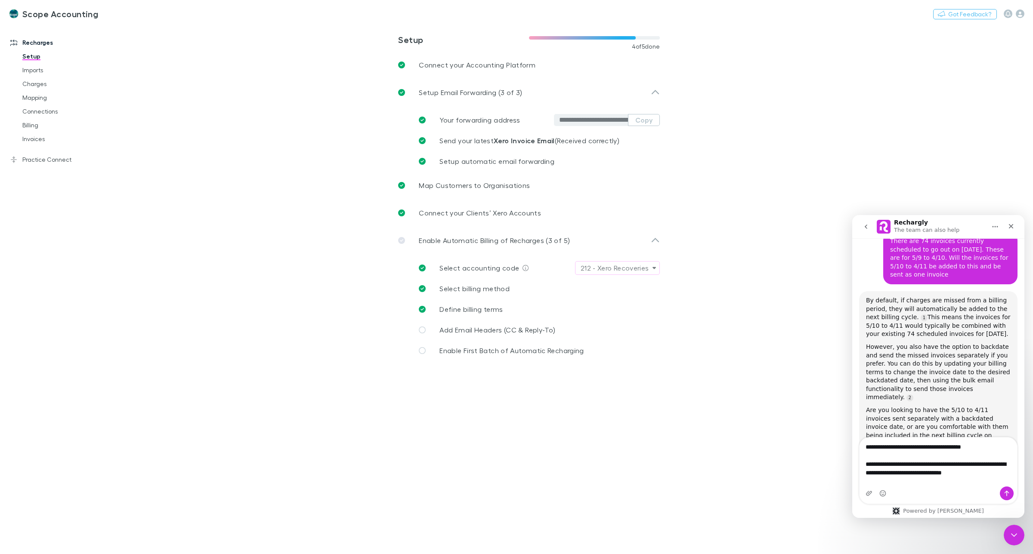
type textarea "**********"
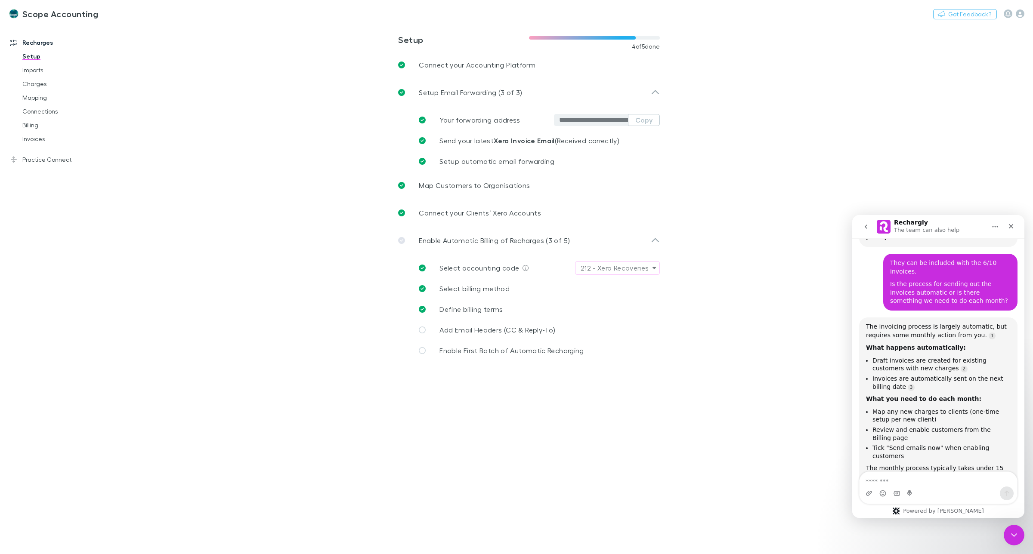
scroll to position [322, 0]
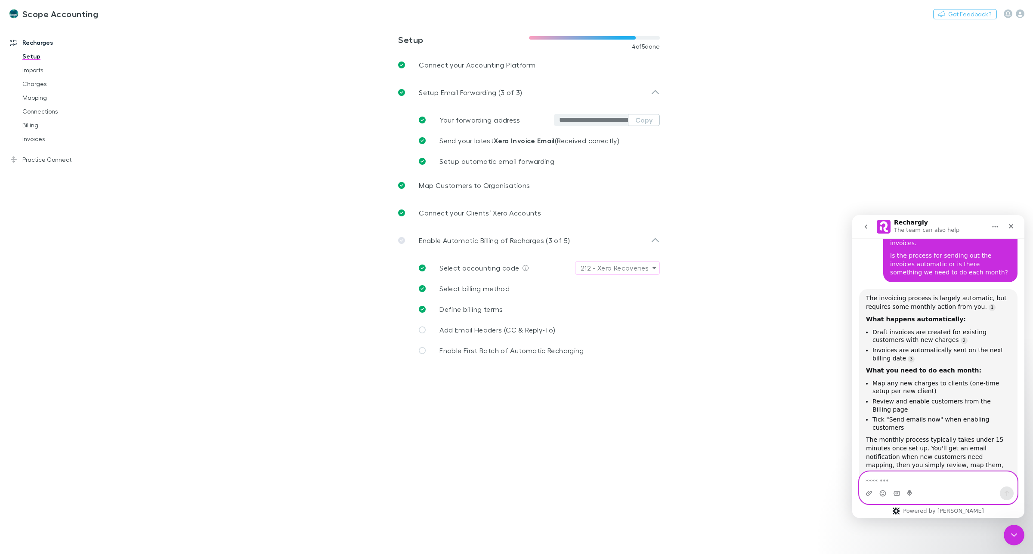
click at [900, 476] on textarea "Message…" at bounding box center [939, 479] width 158 height 15
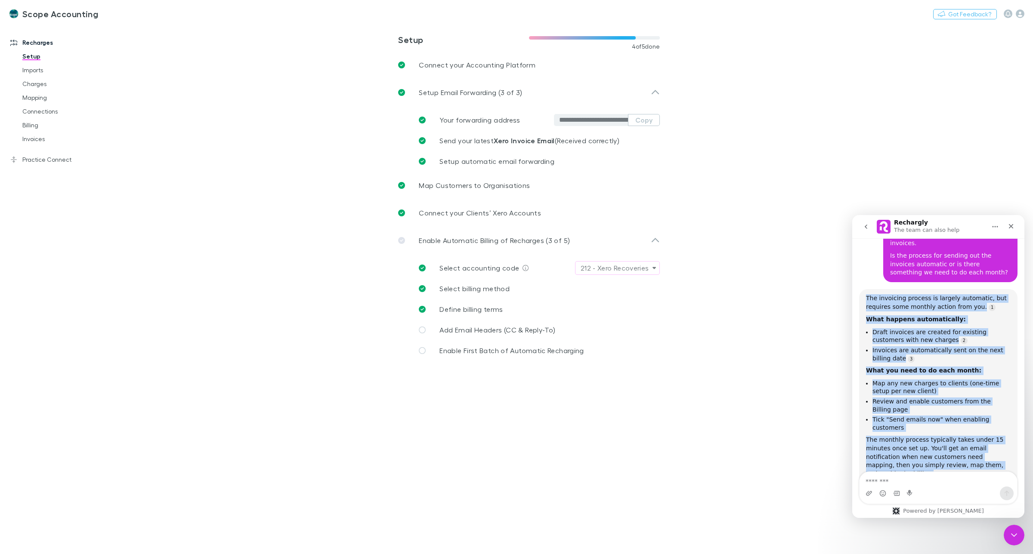
drag, startPoint x: 866, startPoint y: 263, endPoint x: 999, endPoint y: 422, distance: 207.6
click at [999, 422] on div "The invoicing process is largely automatic, but requires some monthly action fr…" at bounding box center [938, 386] width 145 height 184
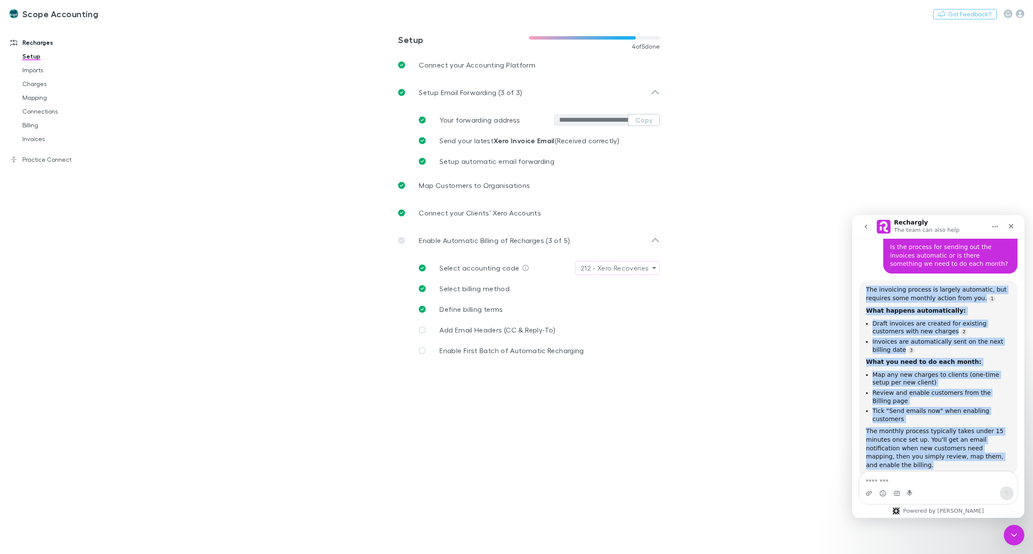
copy div "The invoicing process is largely automatic, but requires some monthly action fr…"
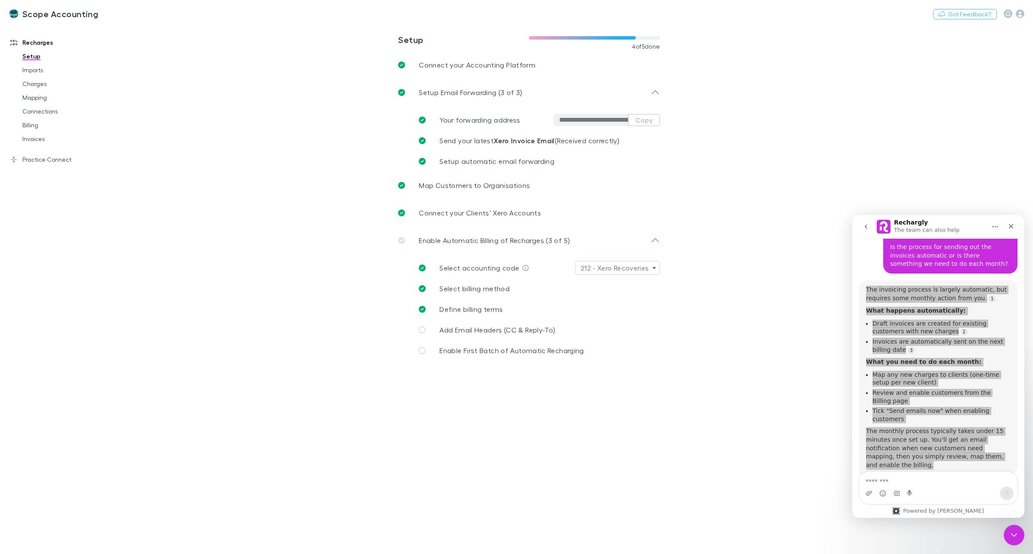
click at [806, 351] on main "**********" at bounding box center [574, 289] width 918 height 530
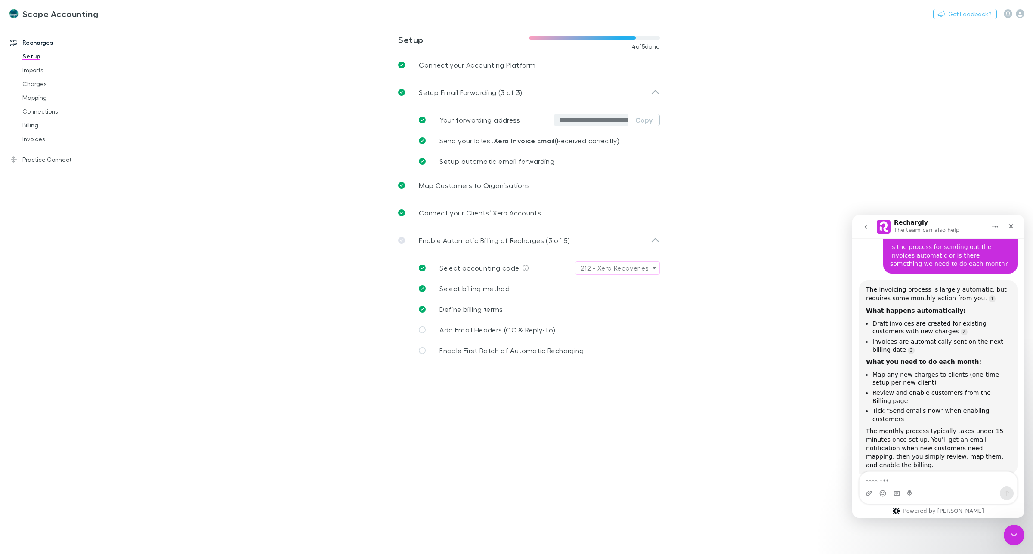
click at [943, 484] on div "Is that what you were looking for? Rechargly • 1m ago" at bounding box center [938, 503] width 158 height 38
click at [881, 482] on textarea "Message…" at bounding box center [939, 479] width 158 height 15
type textarea "**********"
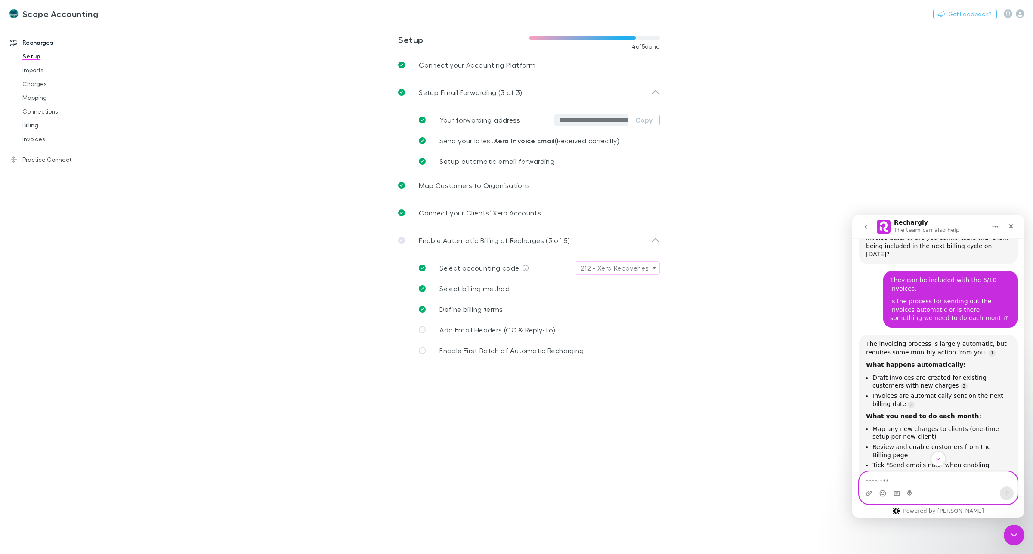
scroll to position [330, 0]
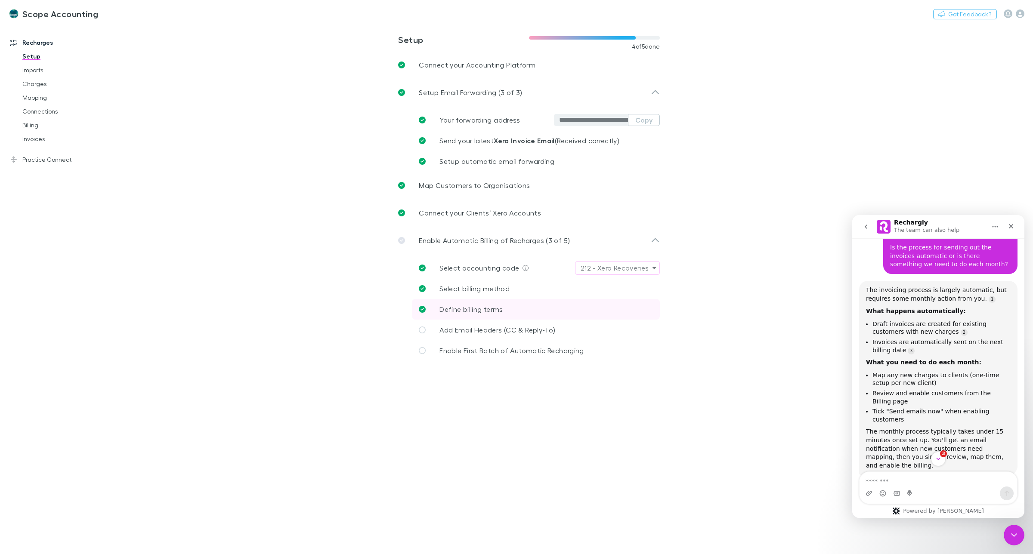
click at [471, 308] on span "Define billing terms" at bounding box center [471, 309] width 63 height 8
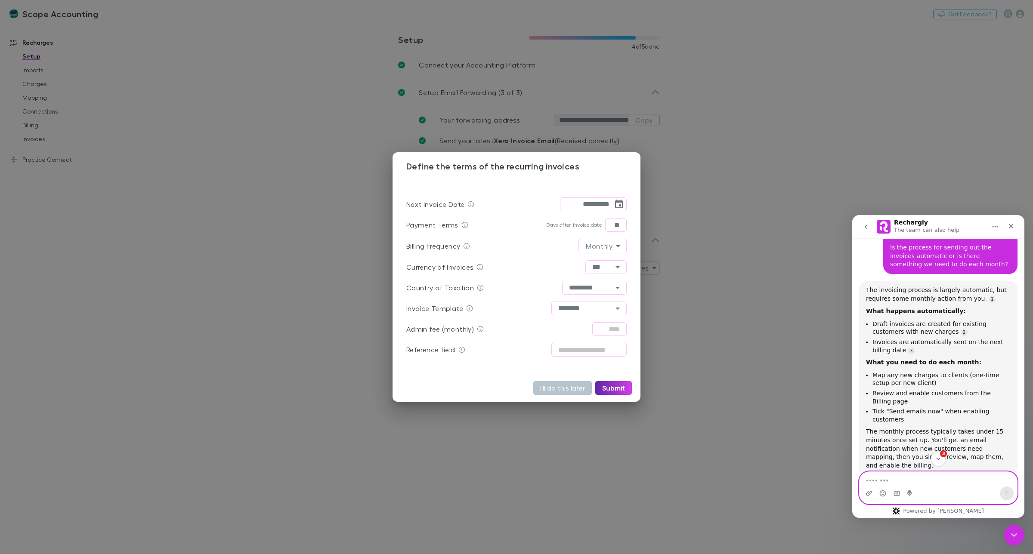
drag, startPoint x: 892, startPoint y: 480, endPoint x: 901, endPoint y: 485, distance: 10.2
click at [892, 480] on textarea "Message…" at bounding box center [939, 479] width 158 height 15
click at [958, 480] on textarea "**********" at bounding box center [939, 475] width 158 height 23
type textarea "**********"
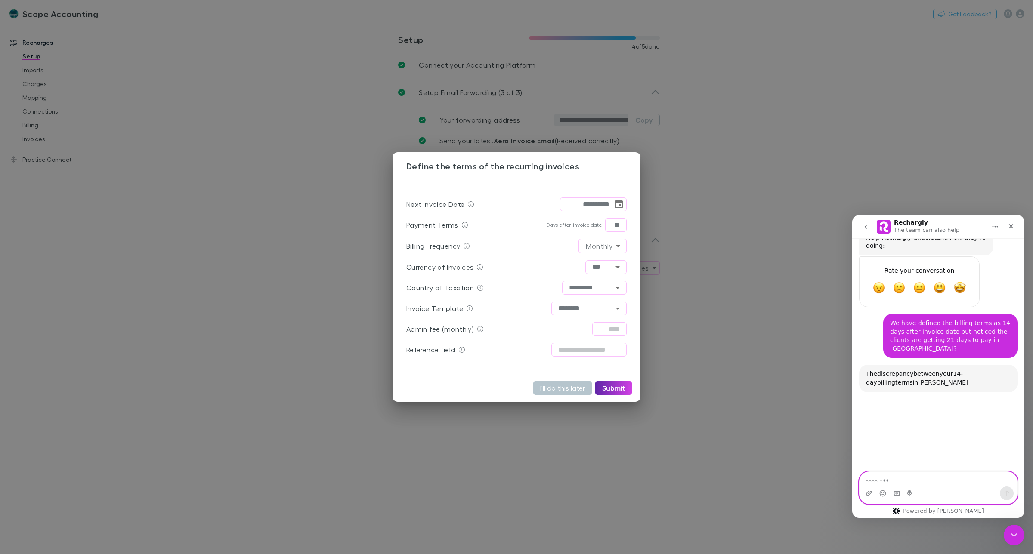
scroll to position [685, 0]
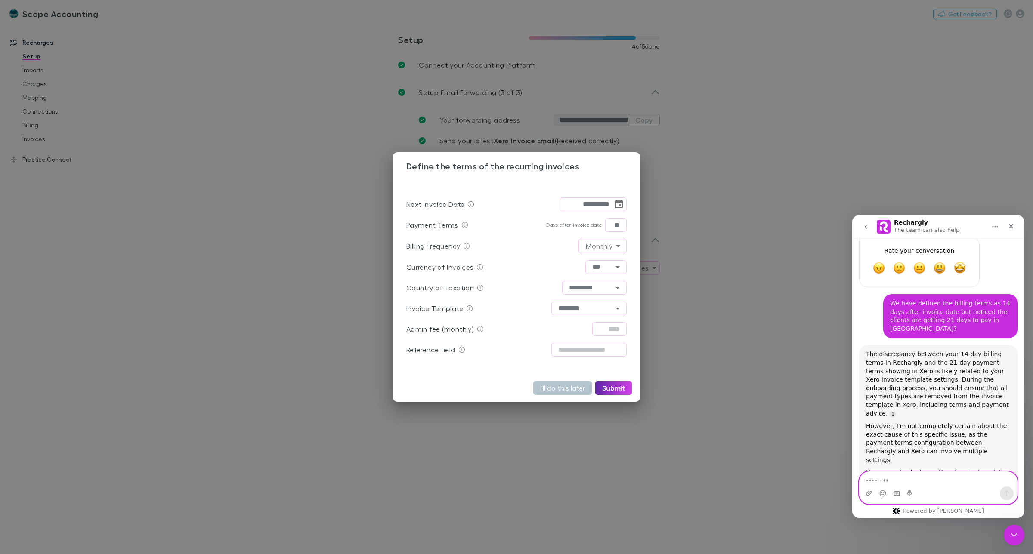
click at [889, 476] on textarea "Message…" at bounding box center [939, 479] width 158 height 15
type textarea "**********"
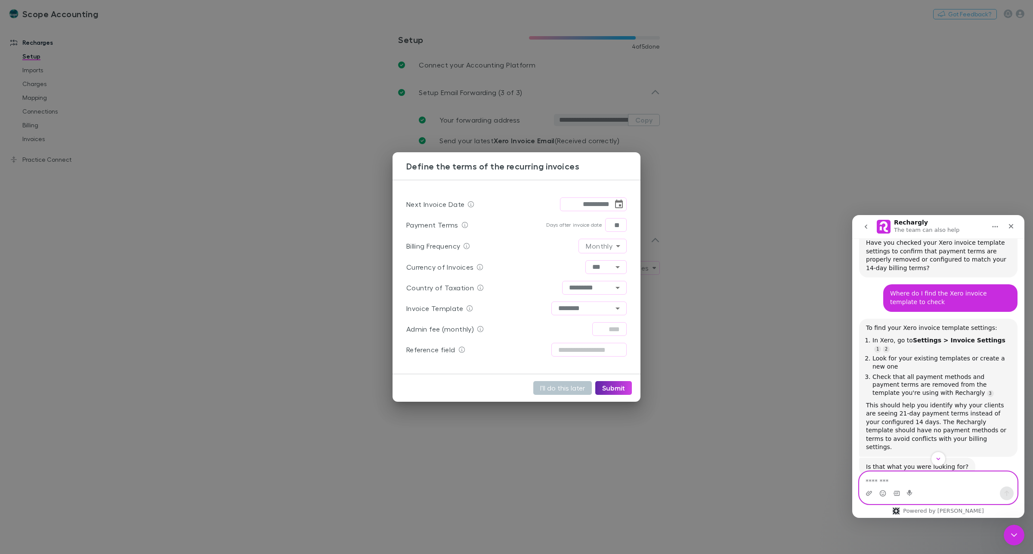
scroll to position [1, 0]
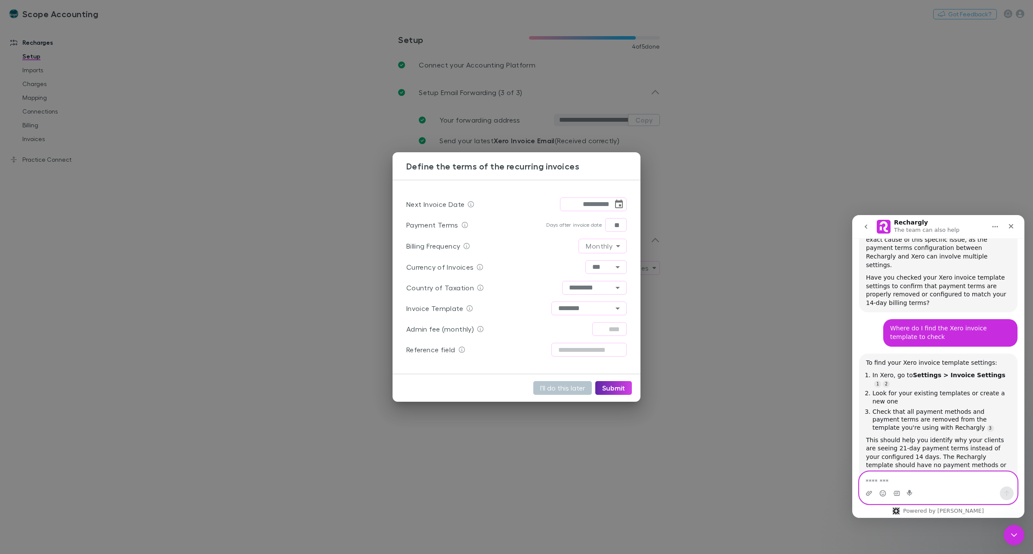
drag, startPoint x: 898, startPoint y: 479, endPoint x: 904, endPoint y: 480, distance: 6.5
click at [903, 480] on textarea "Message…" at bounding box center [939, 479] width 158 height 15
click at [999, 481] on textarea "**********" at bounding box center [939, 479] width 158 height 15
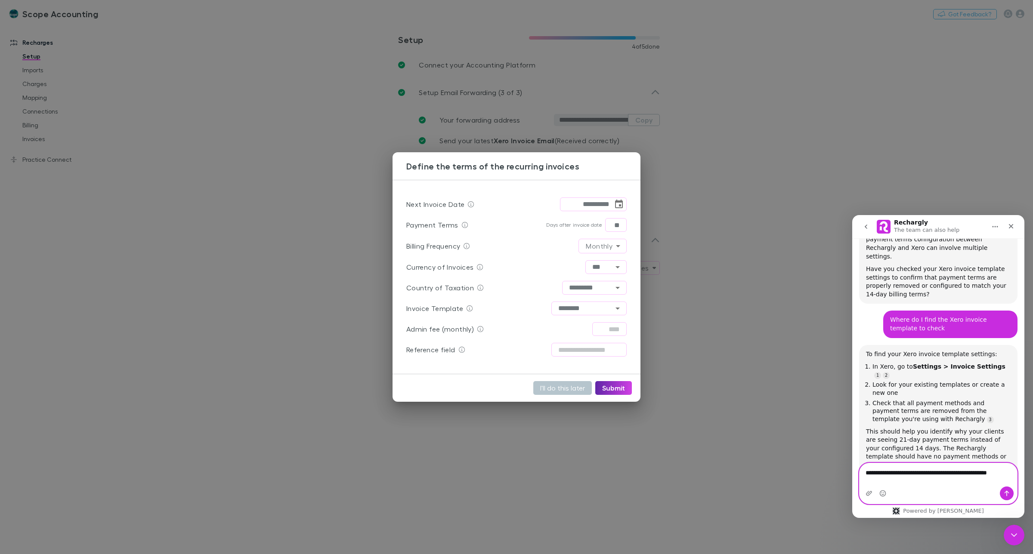
scroll to position [880, 0]
type textarea "**********"
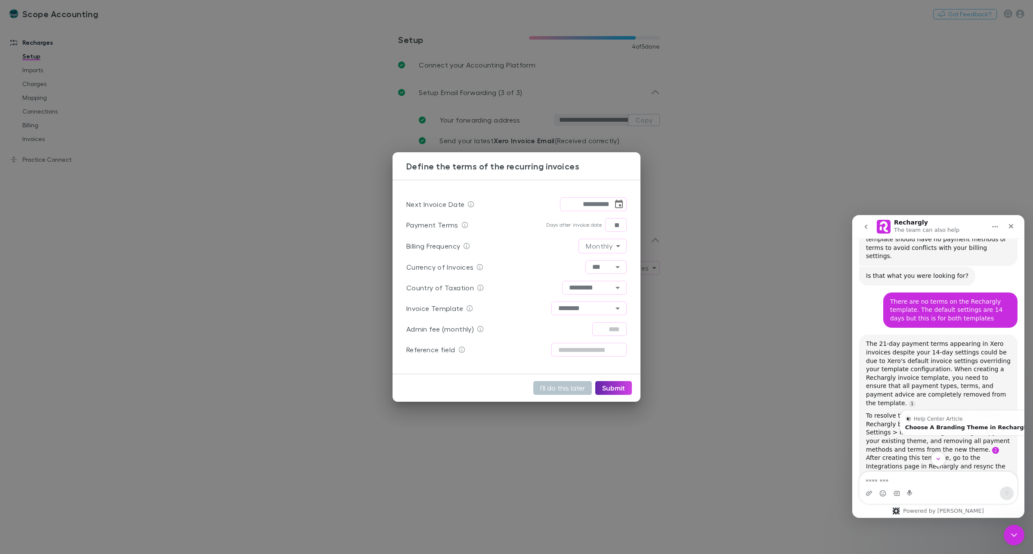
scroll to position [1175, 0]
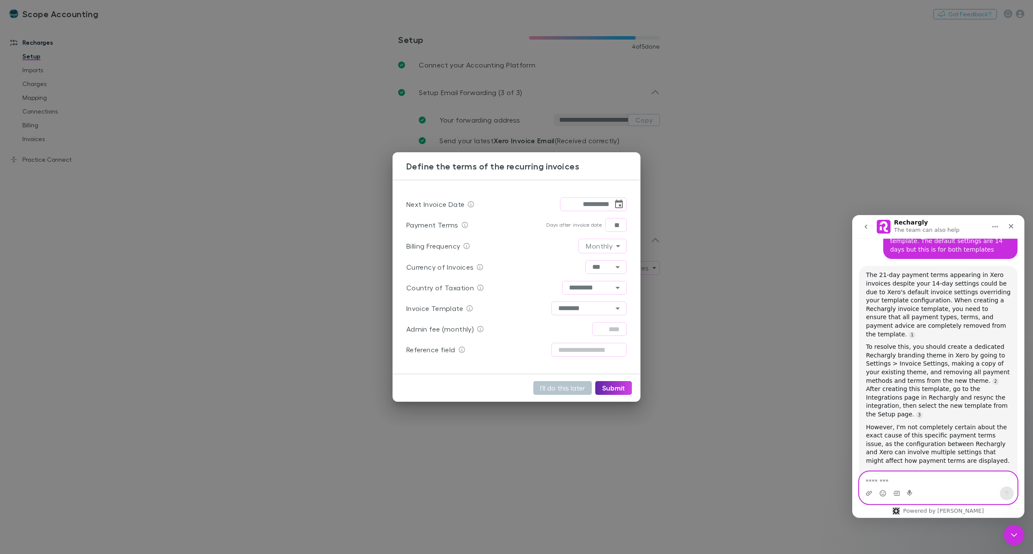
click at [910, 478] on textarea "Message…" at bounding box center [939, 479] width 158 height 15
type textarea "**********"
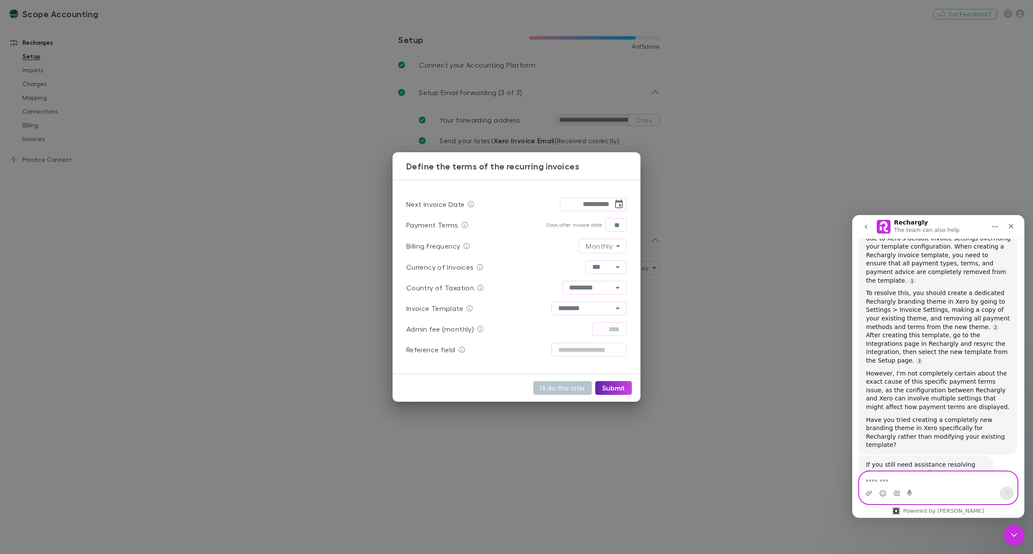
scroll to position [1252, 0]
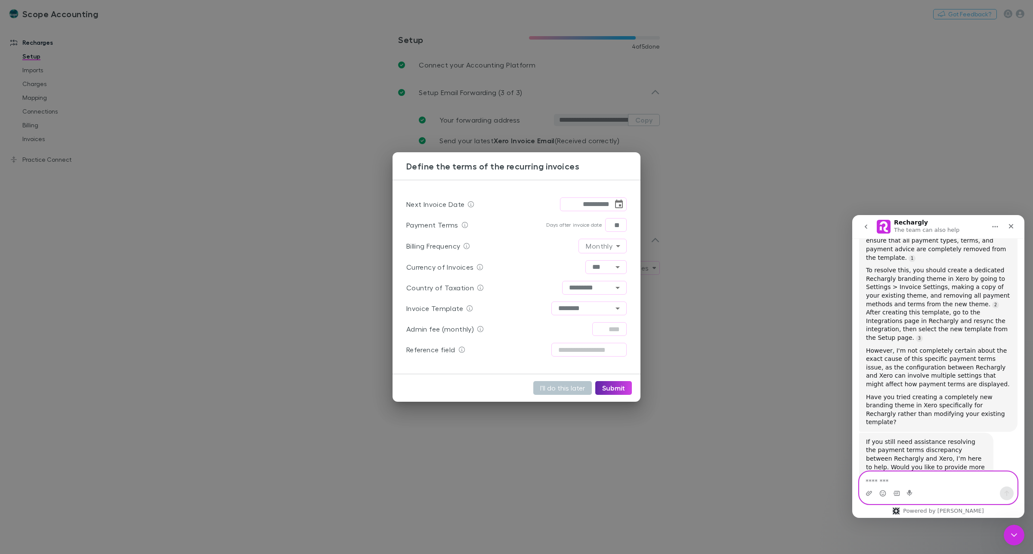
click at [884, 479] on textarea "Message…" at bounding box center [939, 479] width 158 height 15
type textarea "*"
click at [868, 492] on icon "Upload attachment" at bounding box center [869, 493] width 6 height 5
click at [870, 495] on icon "Upload attachment" at bounding box center [869, 493] width 6 height 5
click at [867, 492] on icon "Upload attachment" at bounding box center [869, 493] width 7 height 7
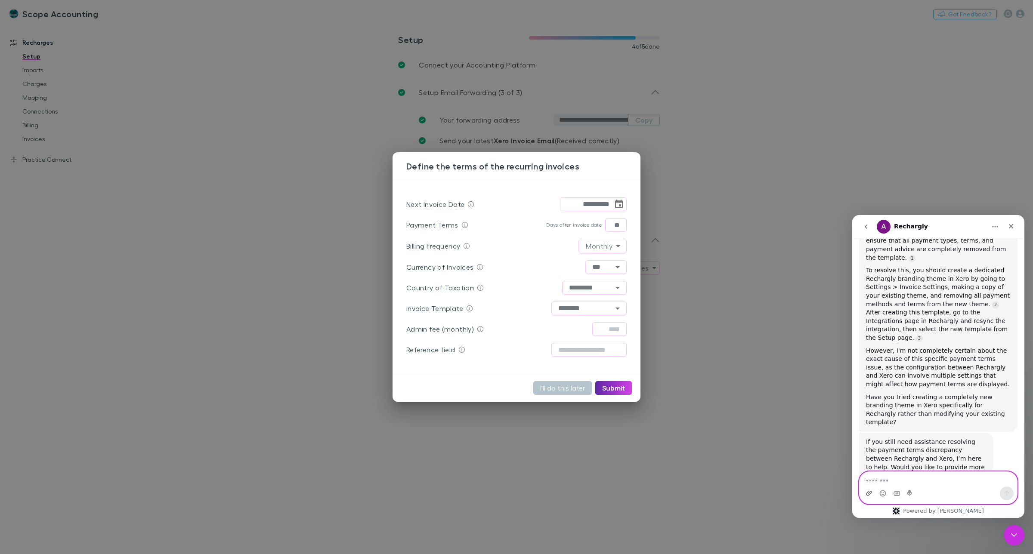
click at [868, 492] on icon "Upload attachment" at bounding box center [869, 493] width 6 height 5
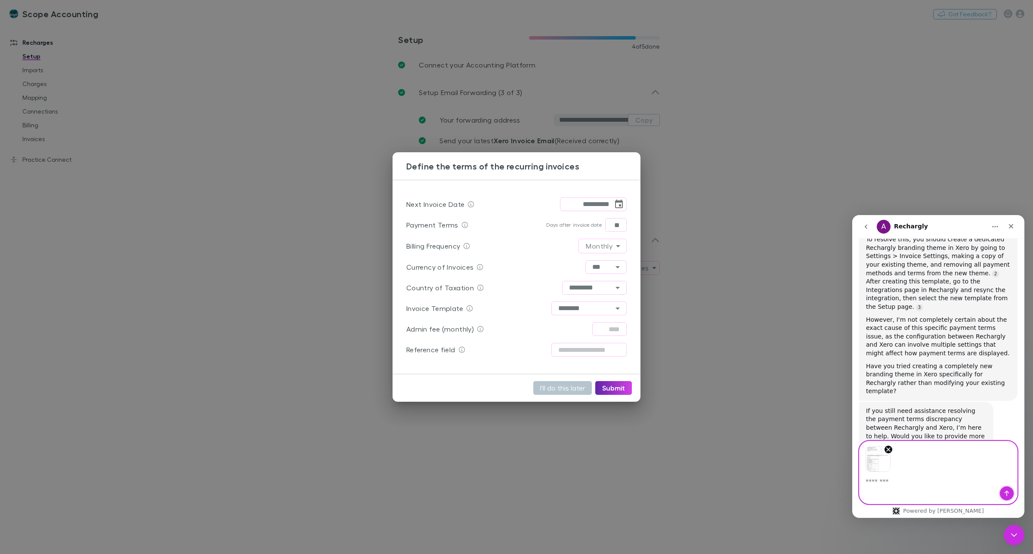
click at [1003, 494] on icon "Send a message…" at bounding box center [1006, 493] width 7 height 7
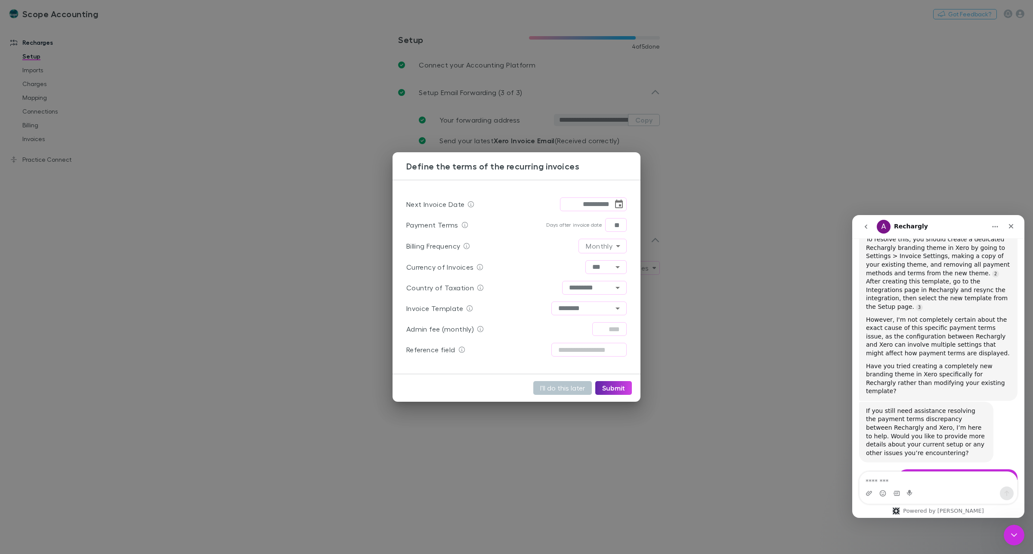
scroll to position [1384, 0]
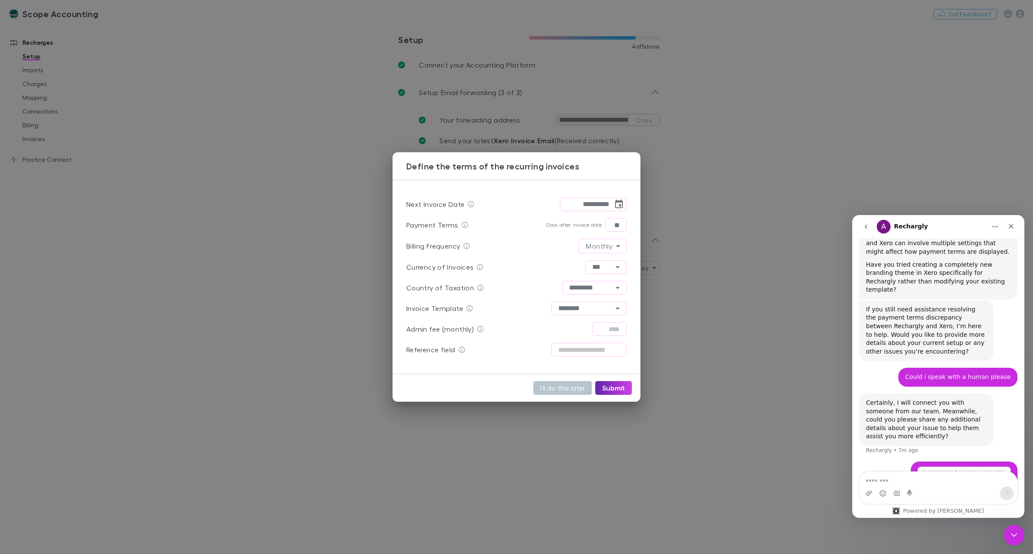
drag, startPoint x: 29, startPoint y: 265, endPoint x: 749, endPoint y: 415, distance: 735.8
click at [751, 415] on div "**********" at bounding box center [516, 277] width 1033 height 554
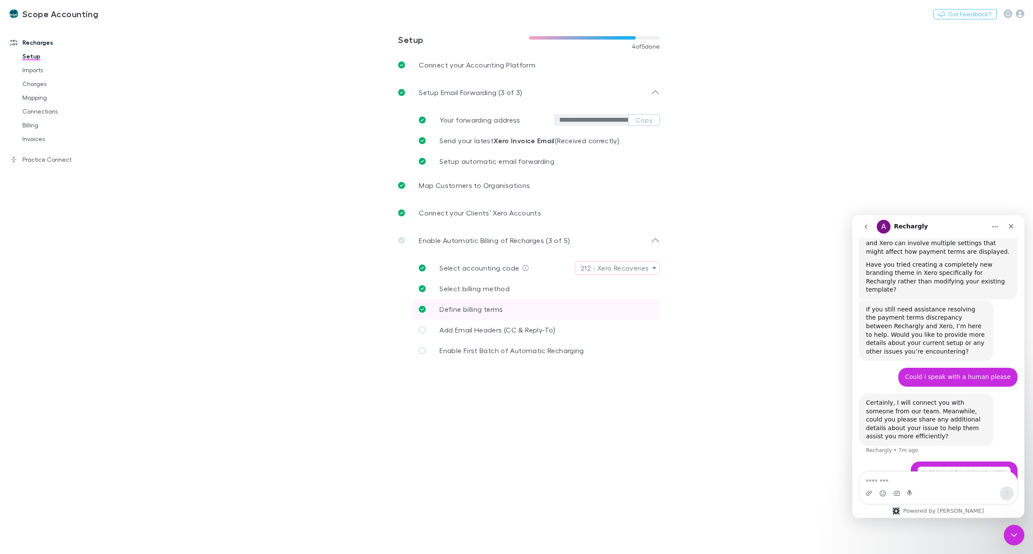
click at [465, 312] on span "Define billing terms" at bounding box center [471, 309] width 63 height 8
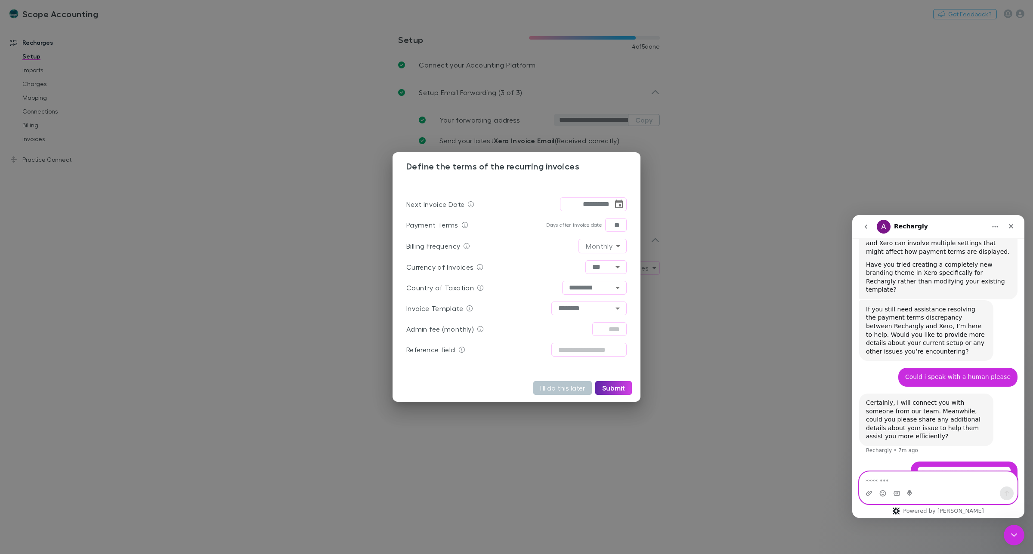
click at [881, 480] on textarea "Message…" at bounding box center [939, 479] width 158 height 15
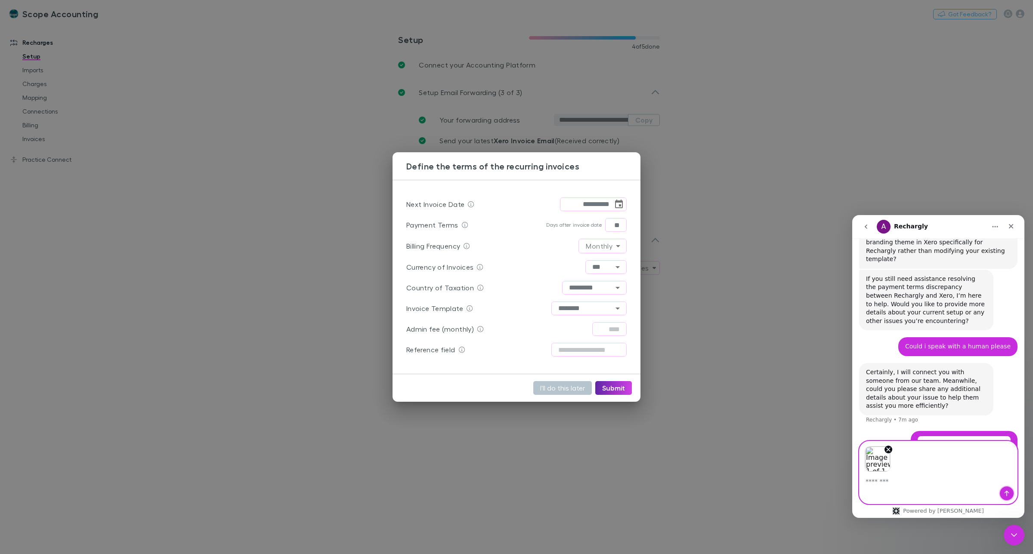
click at [1006, 497] on button "Send a message…" at bounding box center [1007, 494] width 14 height 14
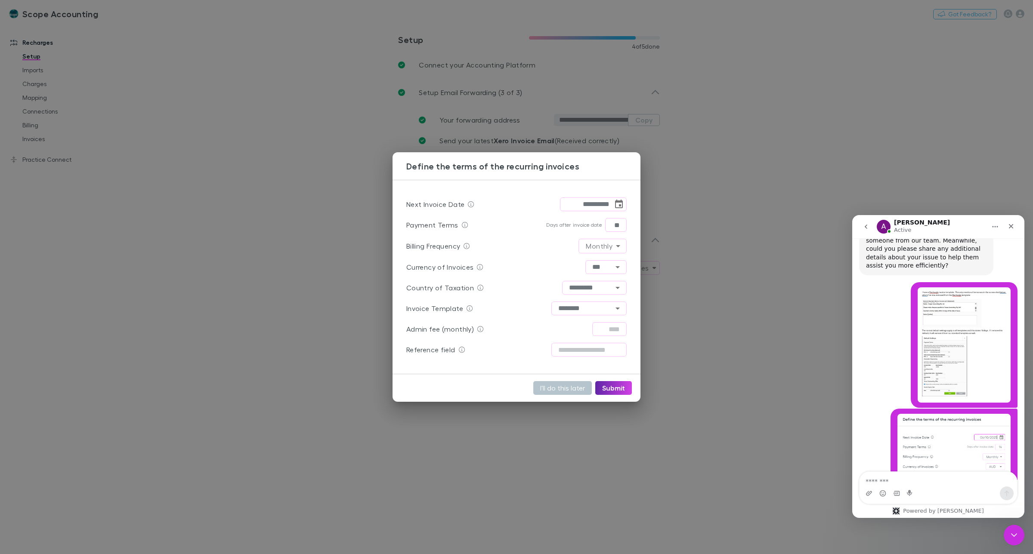
scroll to position [1557, 0]
click at [900, 481] on textarea "Message…" at bounding box center [939, 479] width 158 height 15
type textarea "******"
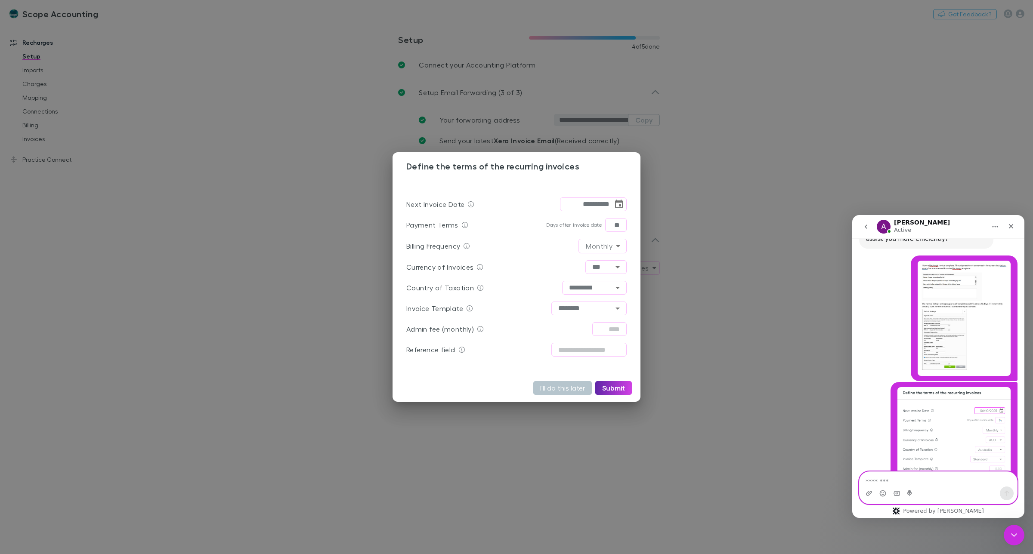
click at [912, 475] on textarea "Message…" at bounding box center [939, 479] width 158 height 15
type textarea "**********"
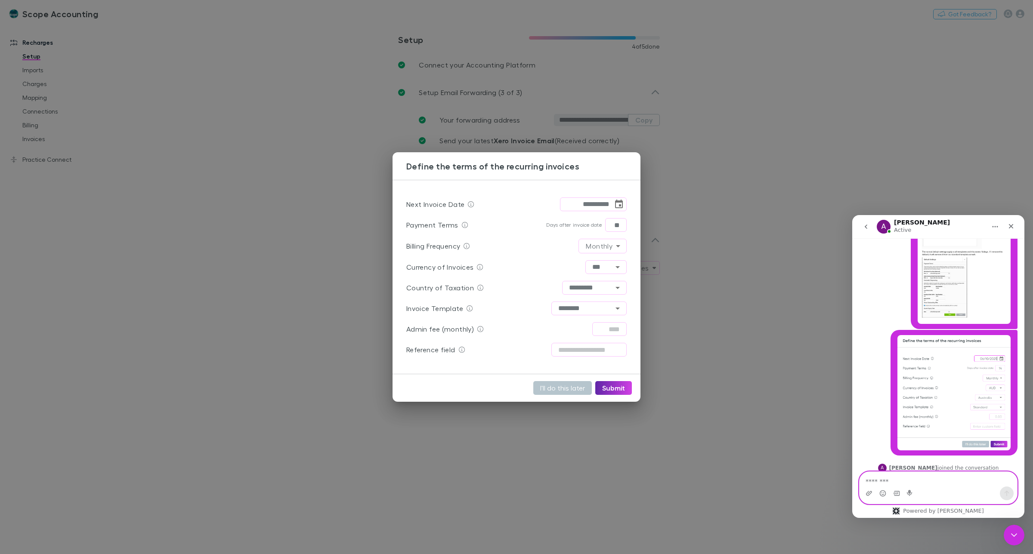
scroll to position [1640, 0]
click at [910, 478] on textarea "Message…" at bounding box center [939, 479] width 158 height 15
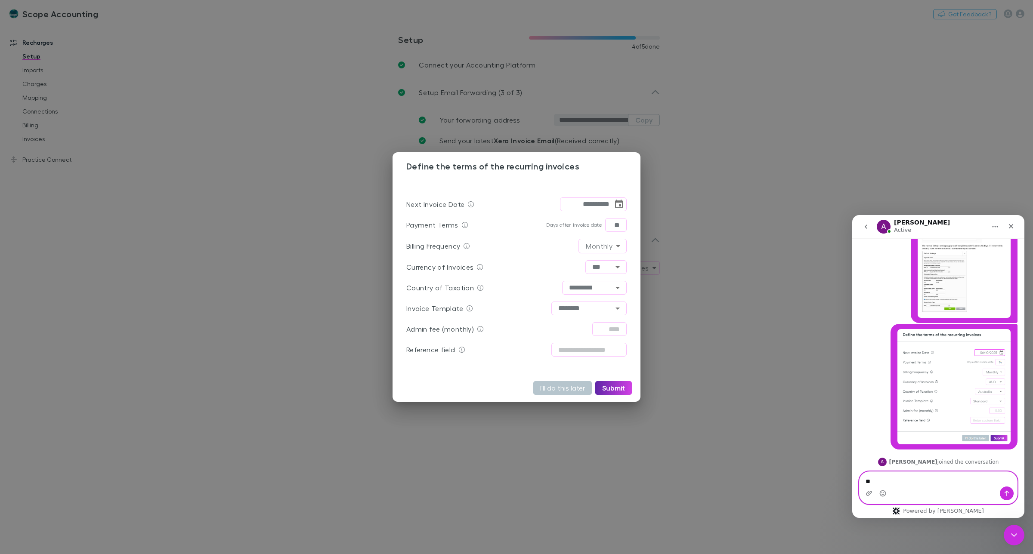
type textarea "*"
type textarea "**********"
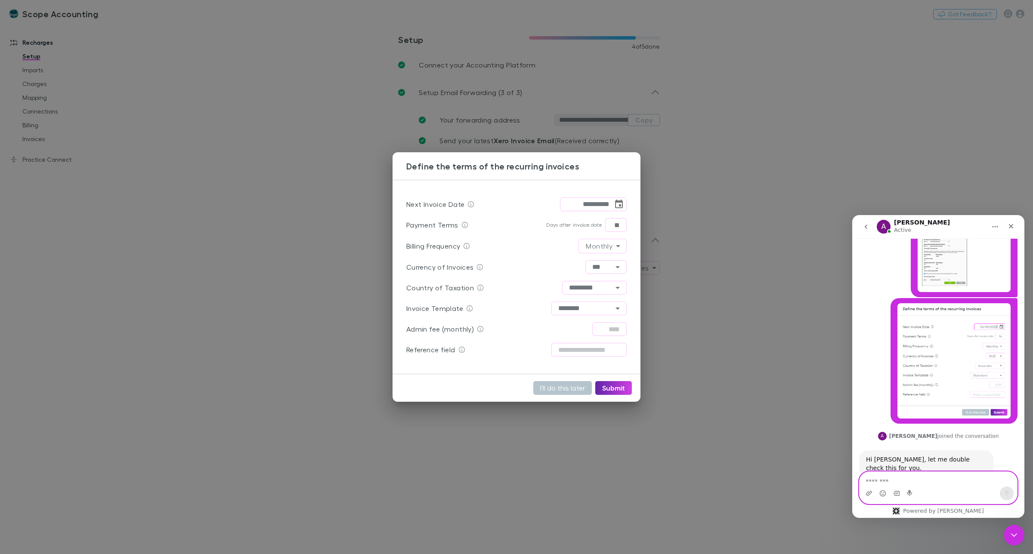
click at [897, 480] on textarea "Message…" at bounding box center [939, 479] width 158 height 15
type textarea "**********"
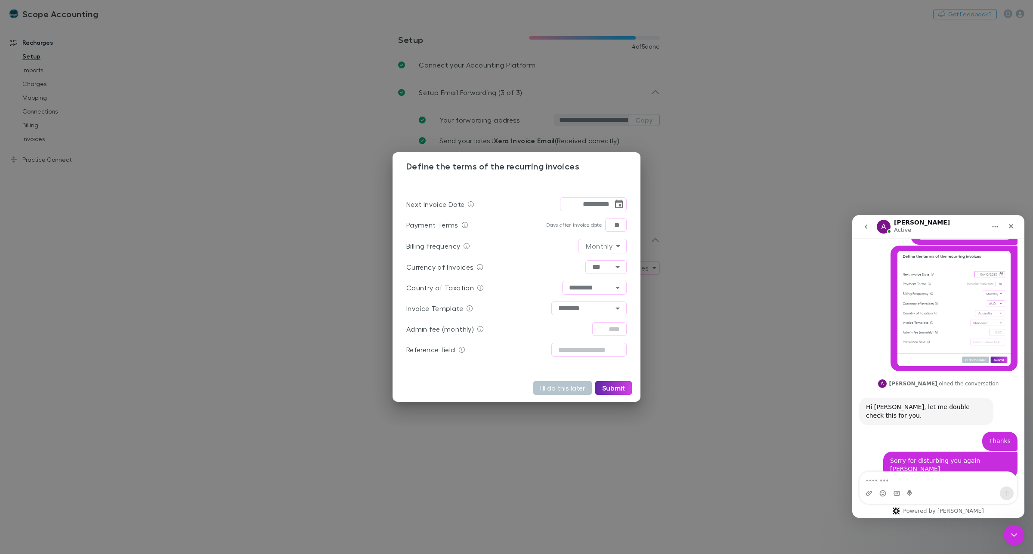
scroll to position [1727, 0]
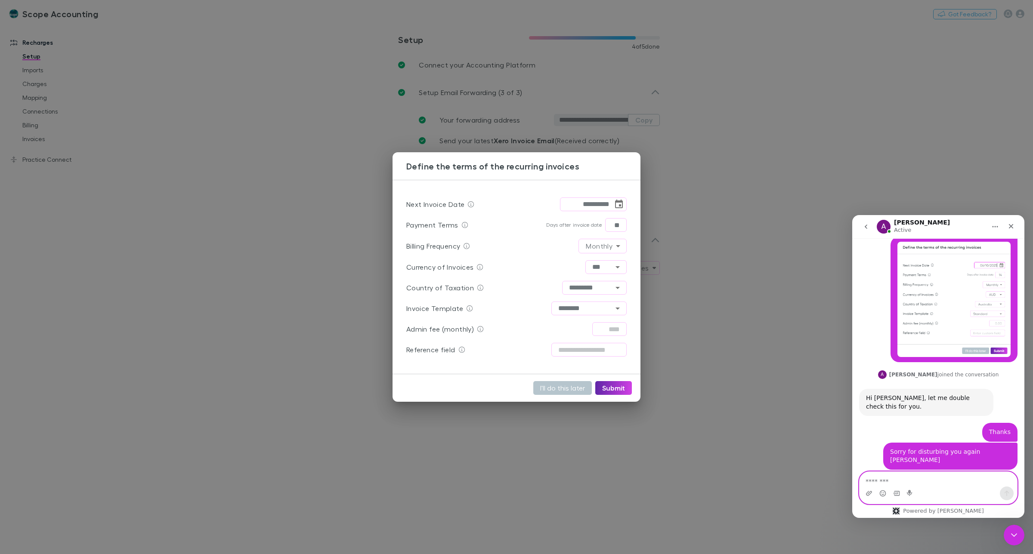
click at [882, 474] on textarea "Message…" at bounding box center [939, 479] width 158 height 15
click at [888, 481] on textarea "Message…" at bounding box center [939, 479] width 158 height 15
paste textarea "Message…"
click at [907, 489] on div "Intercom messenger" at bounding box center [939, 494] width 158 height 14
click at [910, 482] on textarea "***" at bounding box center [939, 479] width 158 height 15
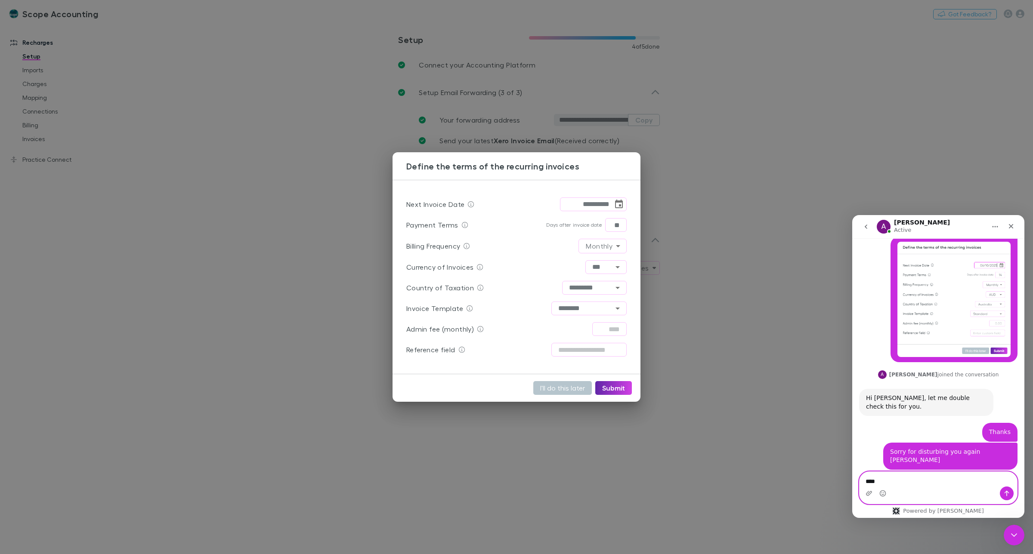
type textarea "***"
click at [890, 480] on textarea "***" at bounding box center [939, 479] width 158 height 15
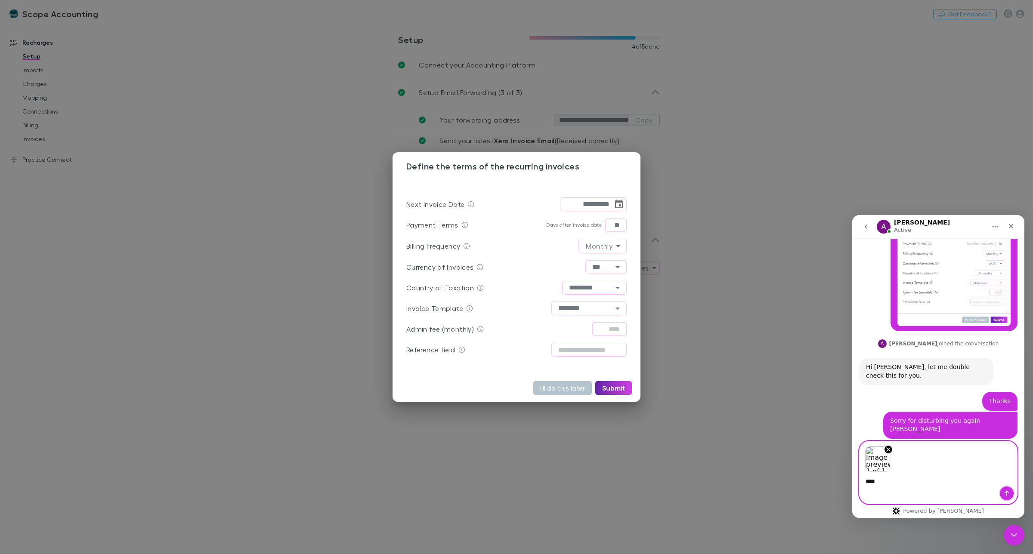
click at [1006, 498] on button "Send a message…" at bounding box center [1007, 494] width 14 height 14
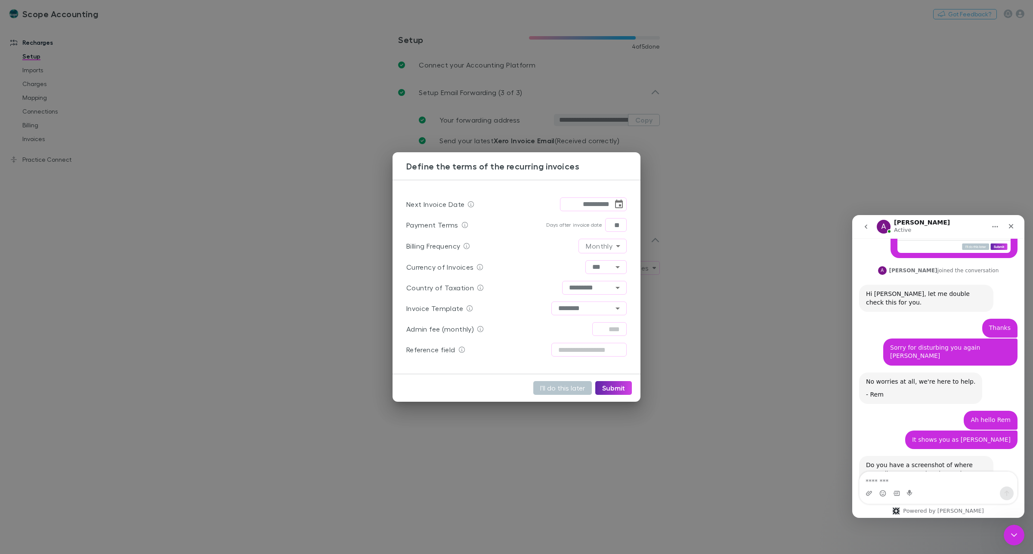
scroll to position [1938, 0]
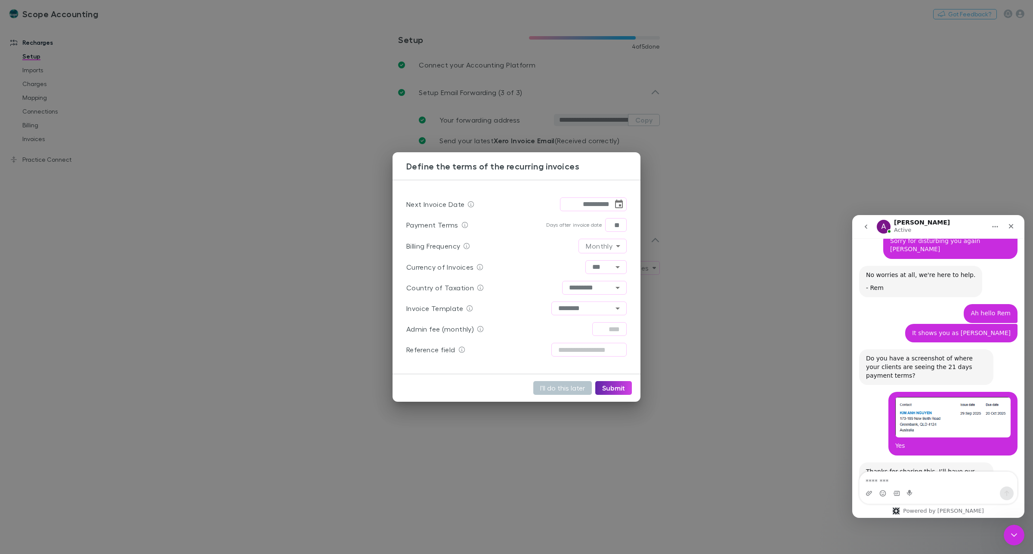
click at [923, 527] on img "Alex says…" at bounding box center [923, 559] width 115 height 64
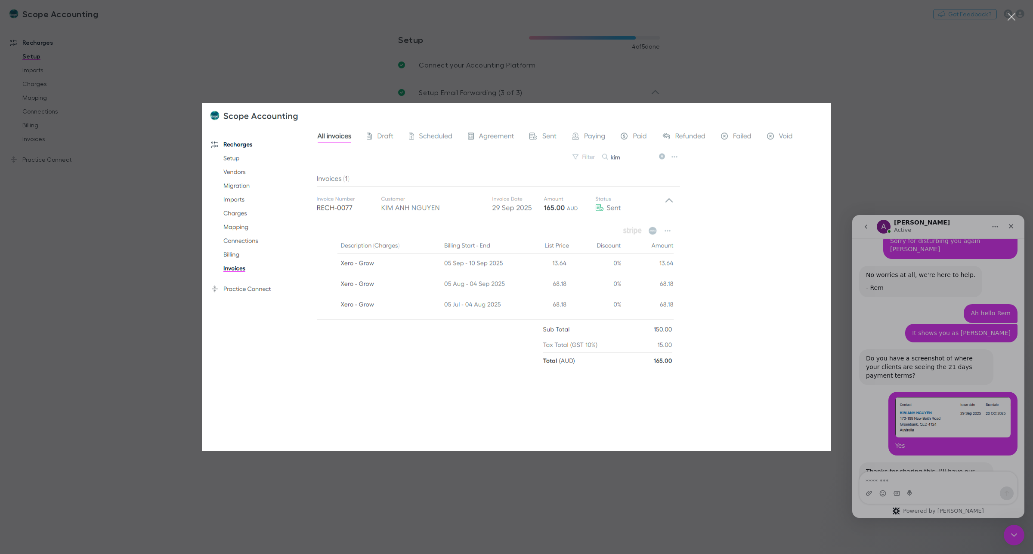
scroll to position [0, 0]
click at [889, 483] on div "Intercom messenger" at bounding box center [516, 277] width 1033 height 554
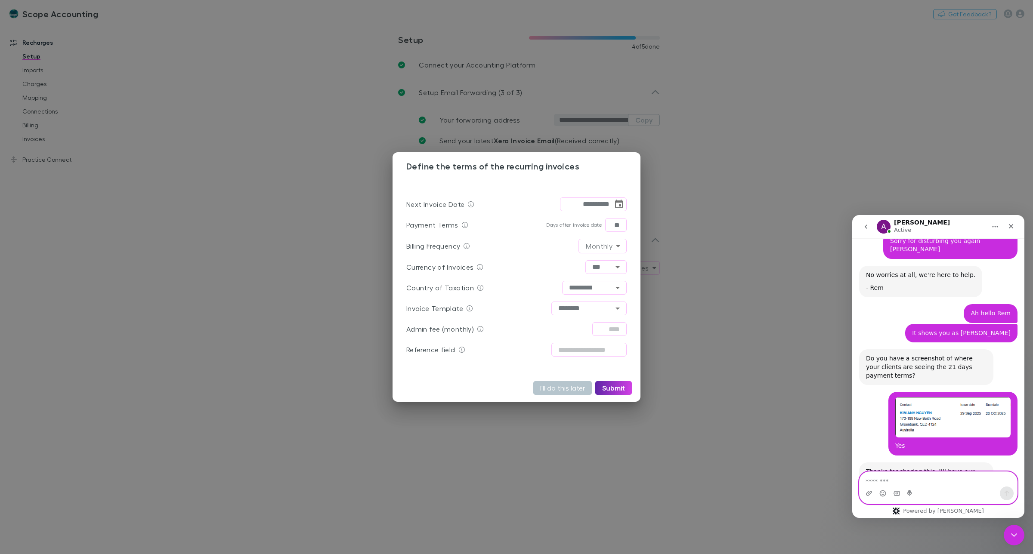
click at [891, 479] on textarea "Message…" at bounding box center [939, 479] width 158 height 15
type textarea "***"
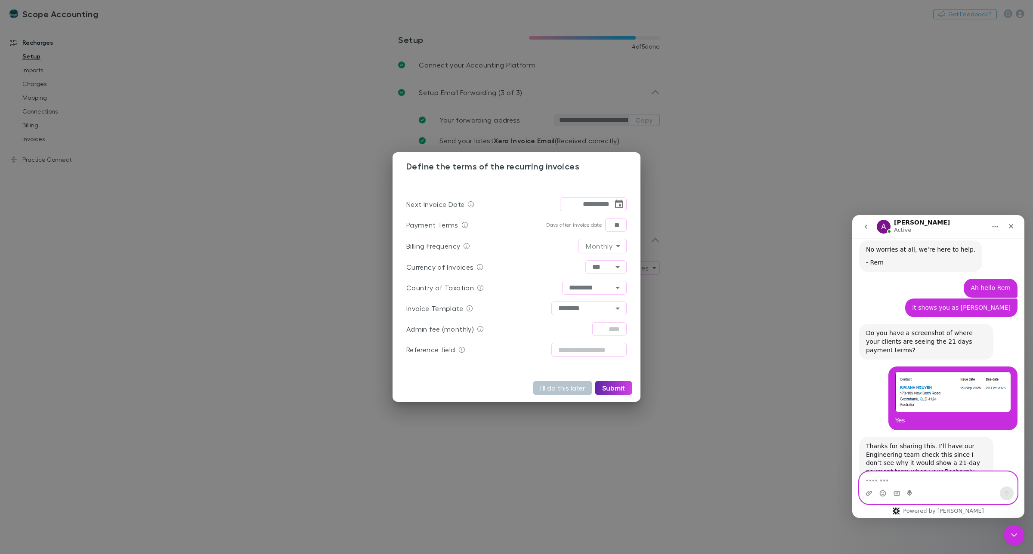
click at [876, 480] on textarea "Message…" at bounding box center [939, 479] width 158 height 15
type textarea "**********"
